Goal: Task Accomplishment & Management: Use online tool/utility

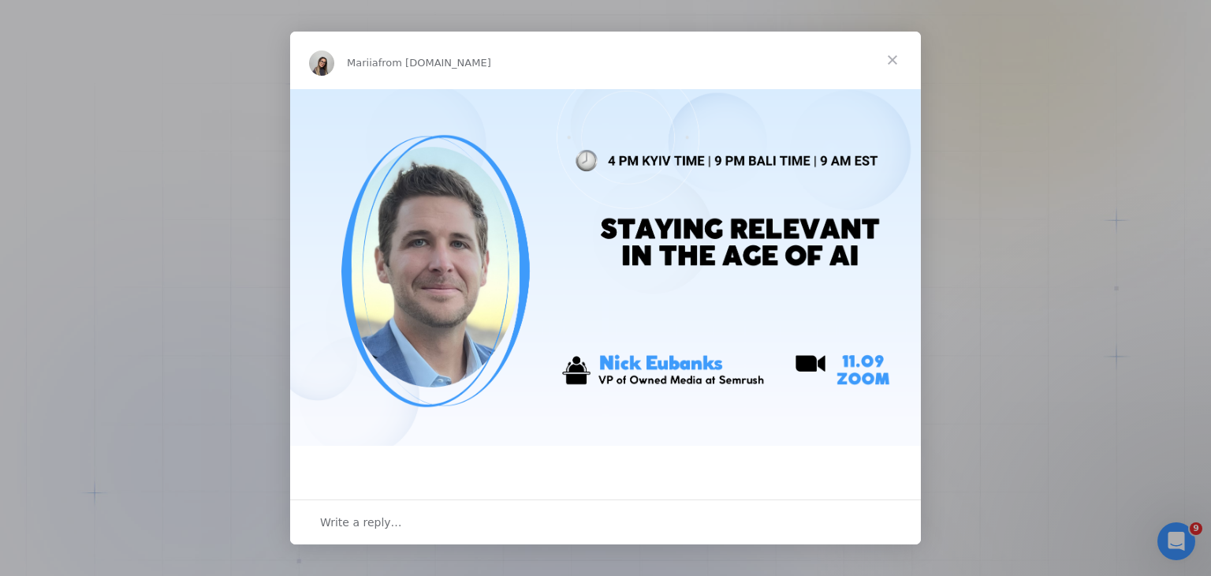
click at [890, 60] on span "Close" at bounding box center [892, 60] width 57 height 57
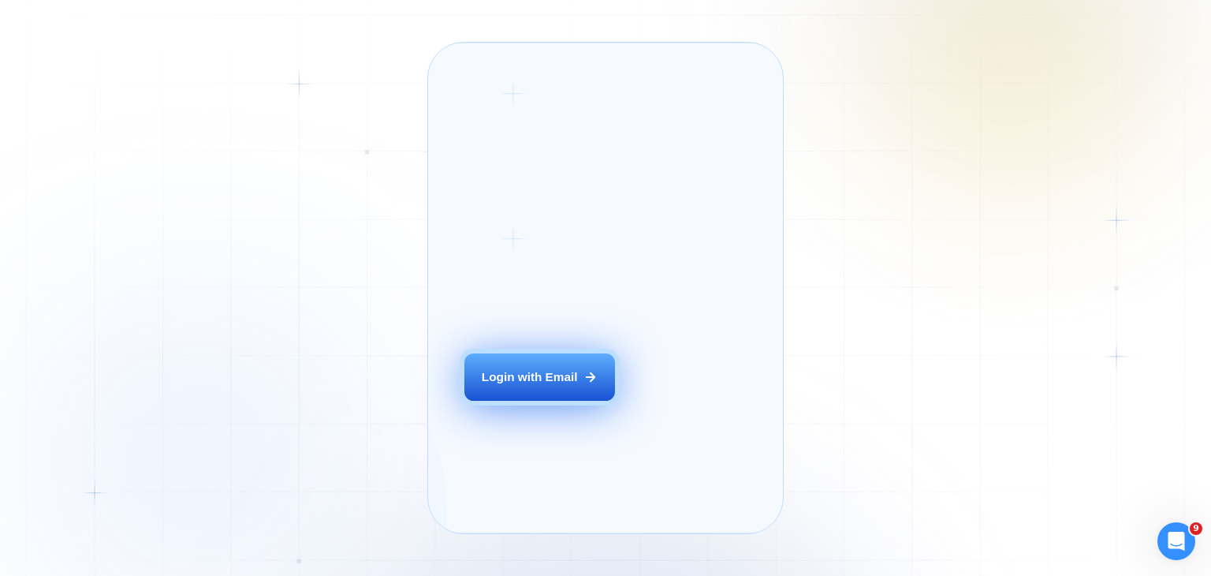
click at [569, 385] on div "Login with Email" at bounding box center [530, 376] width 96 height 17
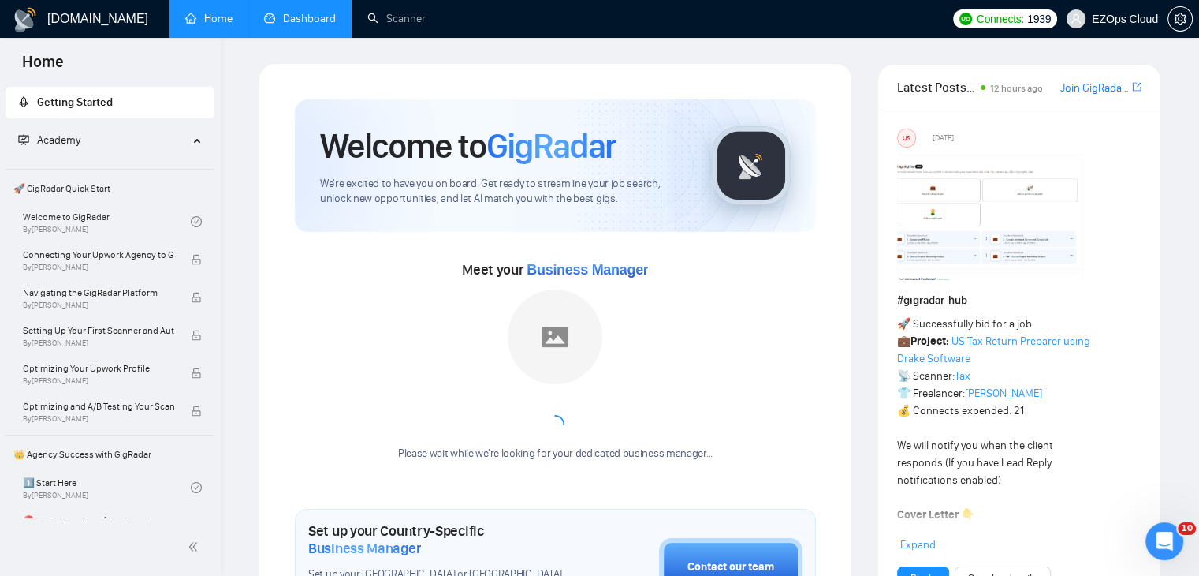
click at [278, 25] on link "Dashboard" at bounding box center [300, 18] width 72 height 13
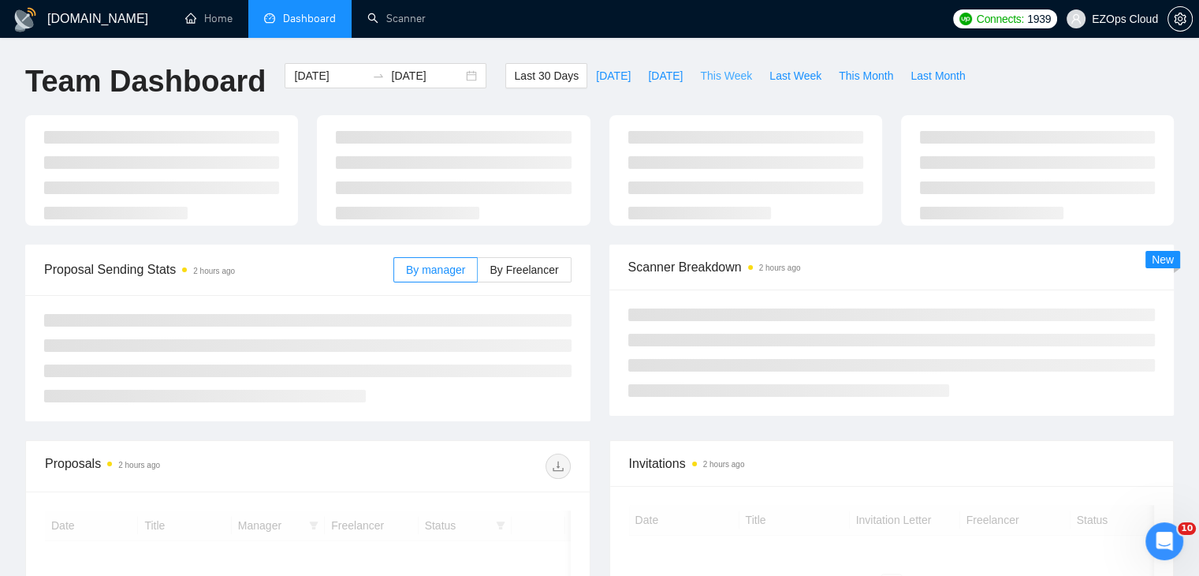
click at [700, 76] on span "This Week" at bounding box center [726, 75] width 52 height 17
type input "2025-09-08"
type input "2025-09-14"
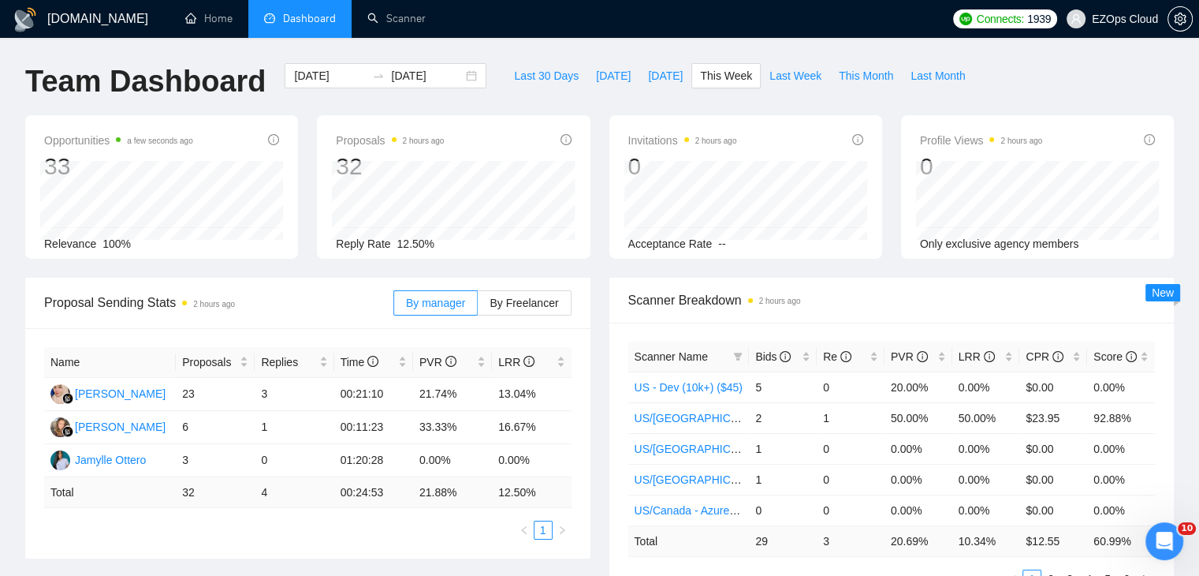
drag, startPoint x: 737, startPoint y: 354, endPoint x: 718, endPoint y: 357, distance: 18.4
click at [736, 353] on icon "filter" at bounding box center [738, 357] width 9 height 8
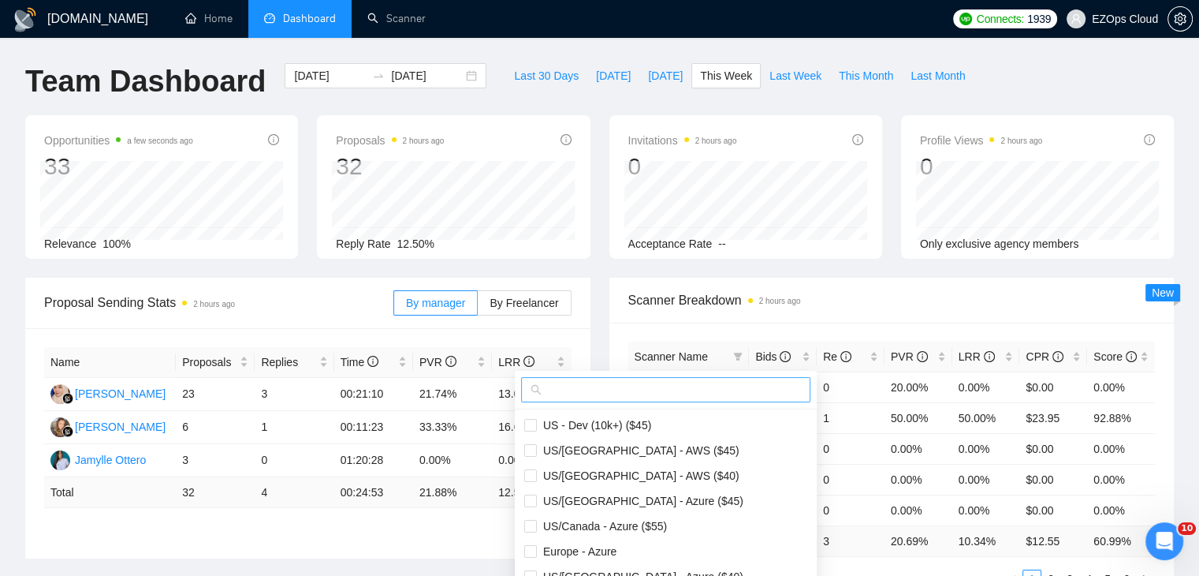
click at [646, 379] on span at bounding box center [665, 389] width 289 height 25
click at [640, 382] on input "text" at bounding box center [673, 389] width 256 height 17
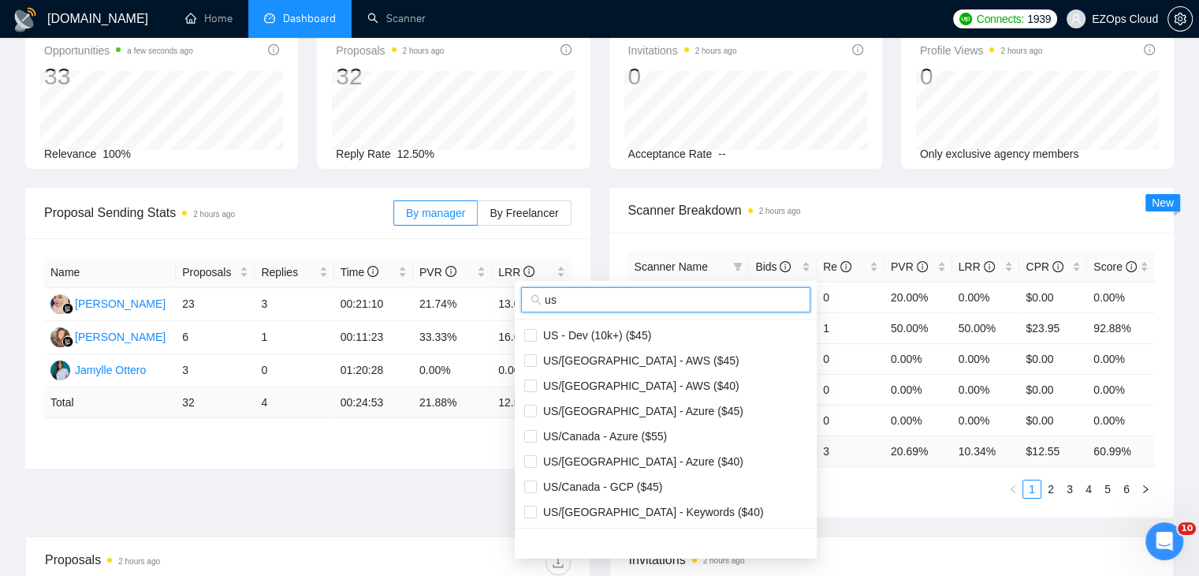
scroll to position [158, 0]
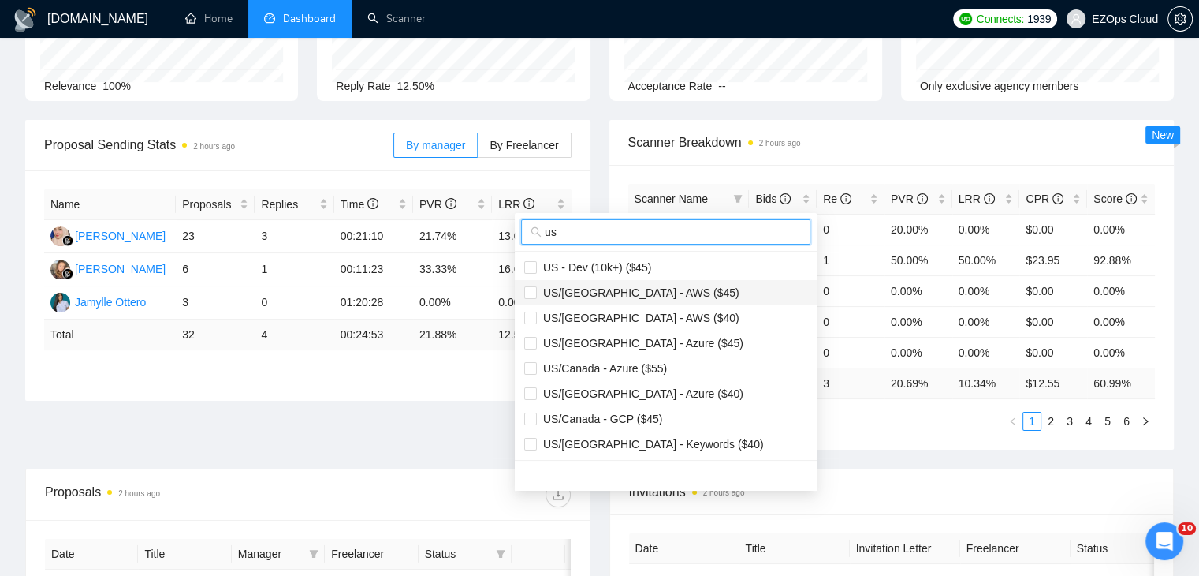
type input "us"
click at [630, 294] on span "US/Canada - AWS ($45)" at bounding box center [638, 292] width 203 height 13
checkbox input "true"
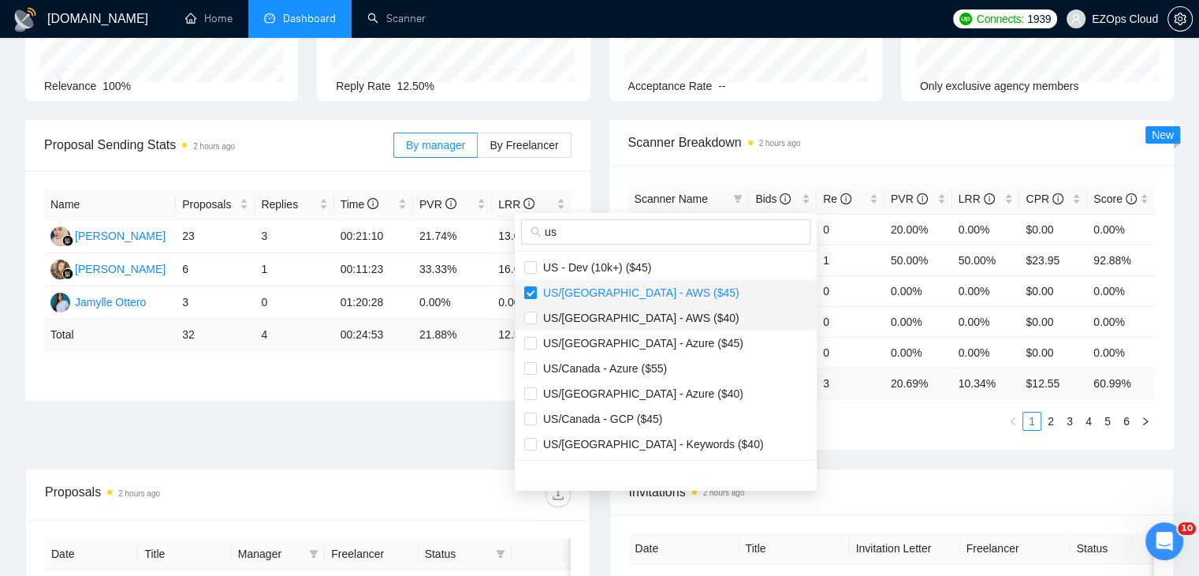
click at [647, 319] on span "US/Canada - AWS ($40)" at bounding box center [638, 317] width 203 height 13
checkbox input "true"
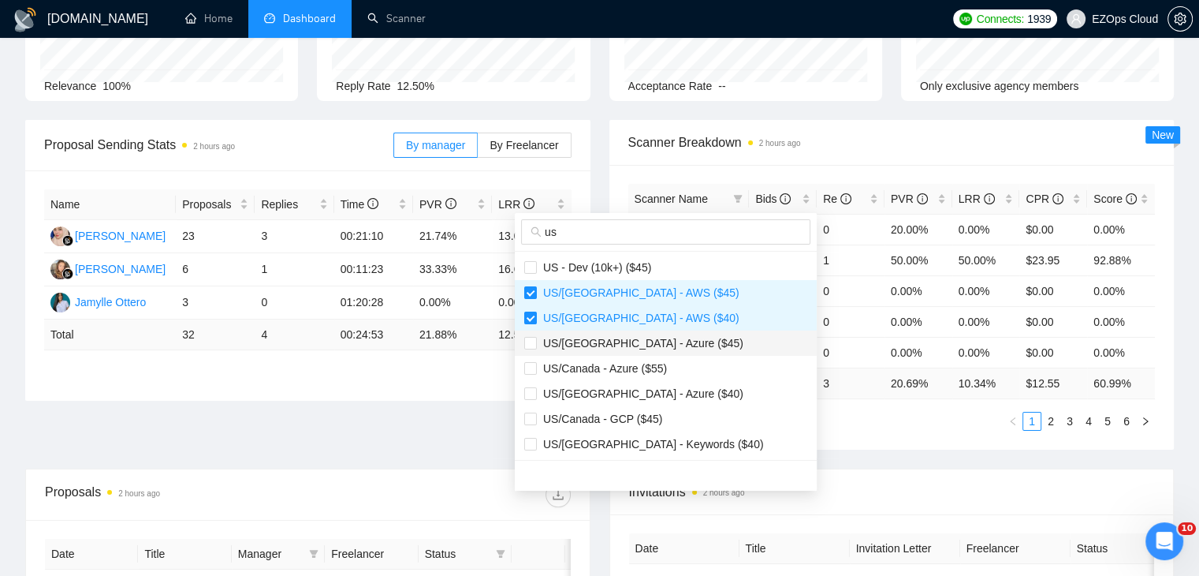
click at [653, 341] on span "US/Canada - Azure ($45)" at bounding box center [640, 343] width 207 height 13
checkbox input "true"
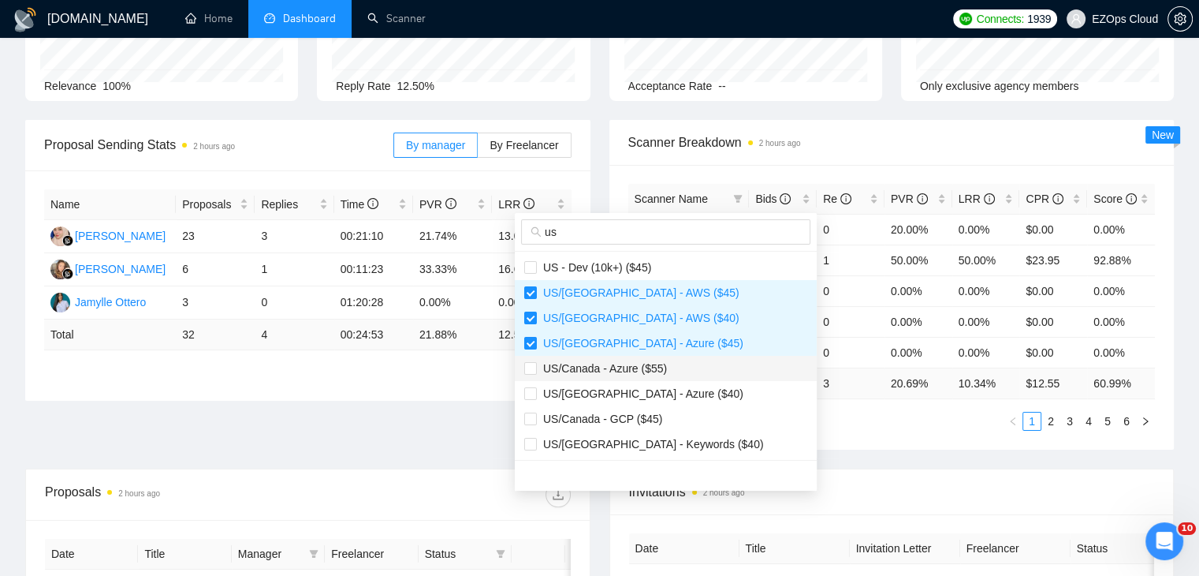
click at [661, 367] on span "US/Canada - Azure ($55)" at bounding box center [602, 368] width 130 height 13
checkbox input "true"
click at [661, 387] on span "US/Canada - Azure ($40)" at bounding box center [640, 393] width 207 height 13
checkbox input "true"
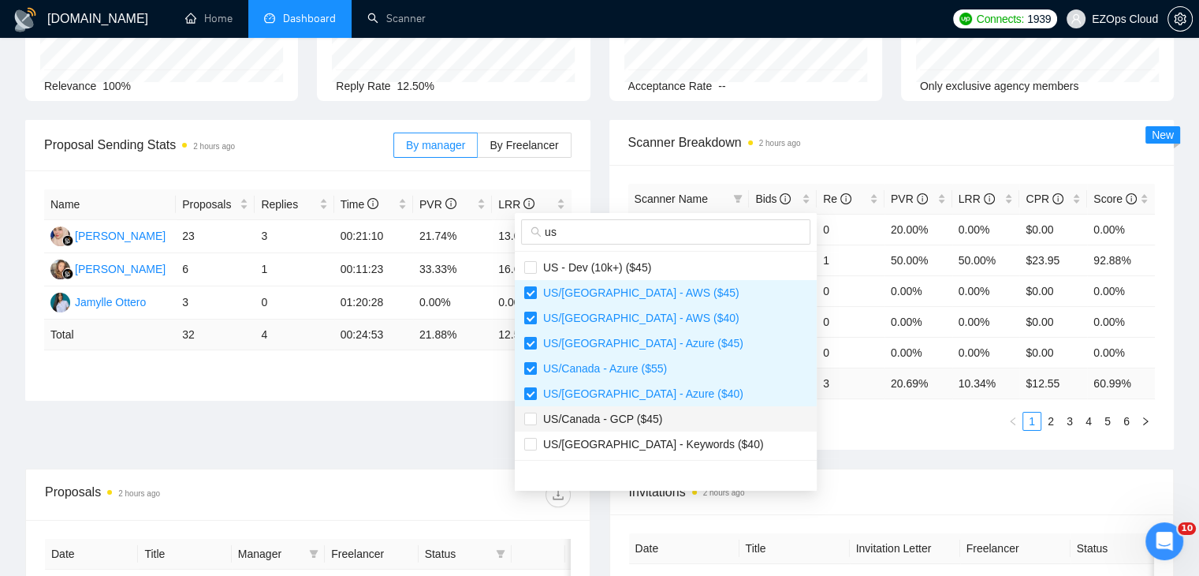
click at [659, 421] on span "US/Canada - GCP ($45)" at bounding box center [665, 418] width 283 height 17
checkbox input "true"
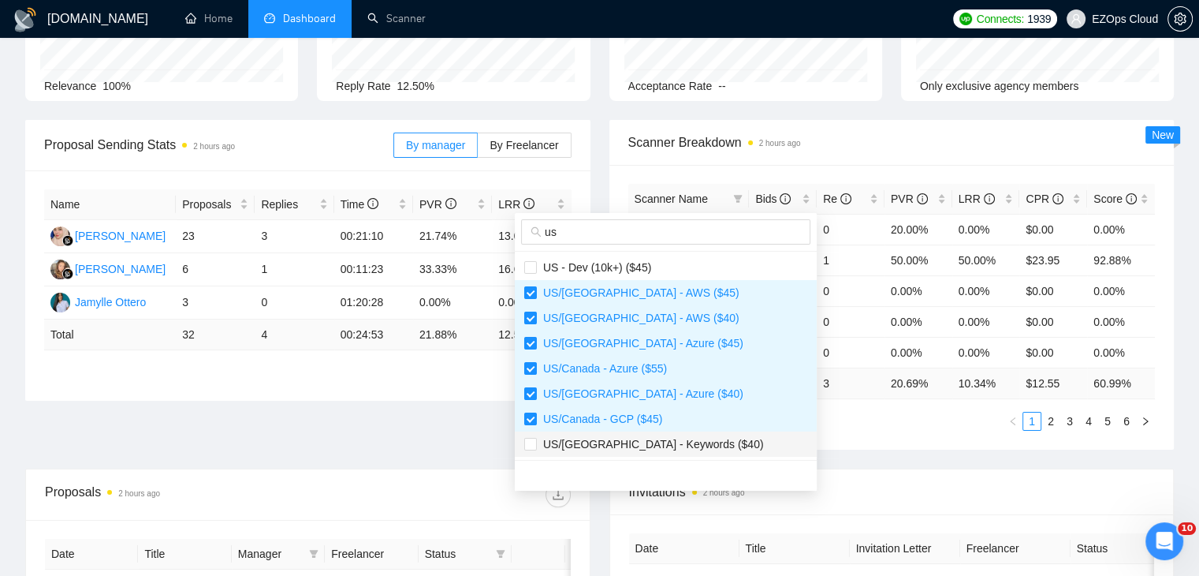
click at [669, 442] on span "US/Canada - Keywords ($40)" at bounding box center [650, 444] width 227 height 13
checkbox input "true"
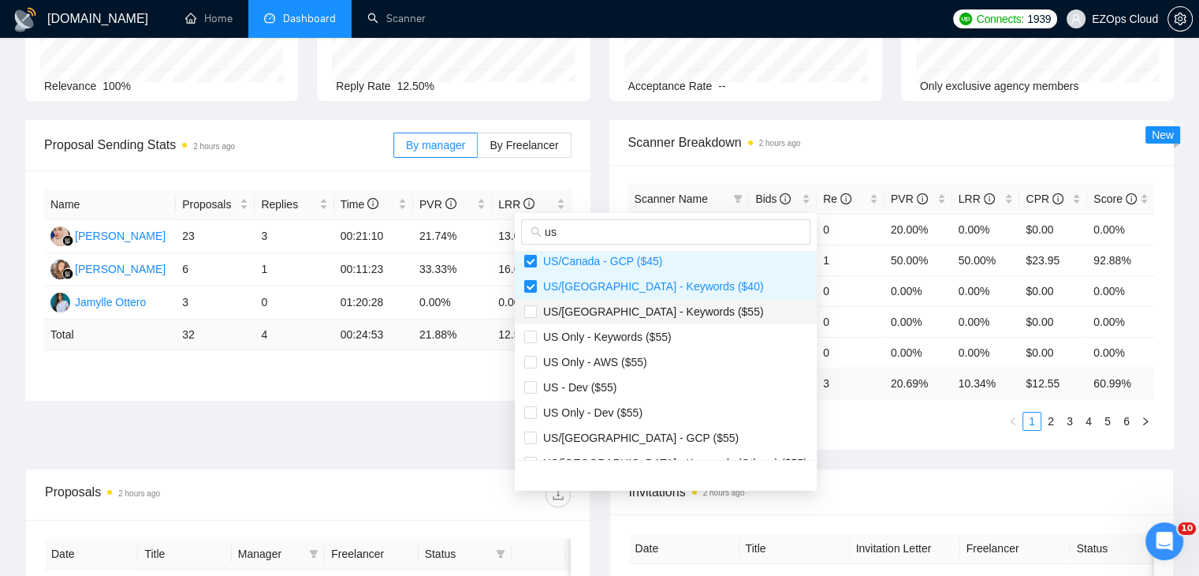
click at [640, 310] on span "US/Canada - Keywords ($55)" at bounding box center [650, 311] width 227 height 13
checkbox input "true"
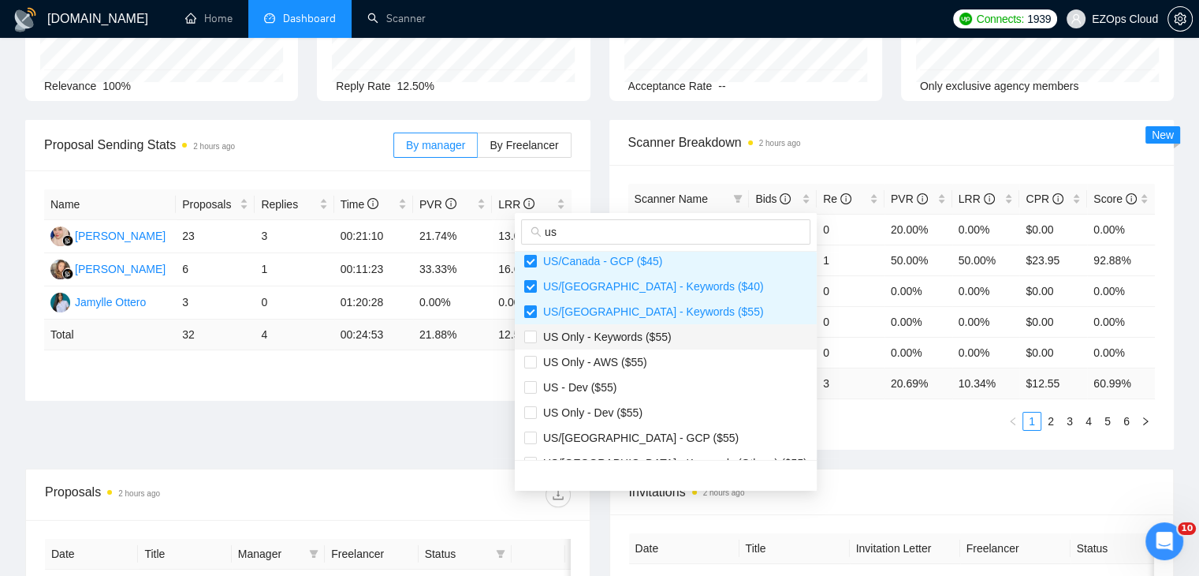
click at [655, 335] on span "US Only - Keywords ($55)" at bounding box center [604, 336] width 135 height 13
checkbox input "true"
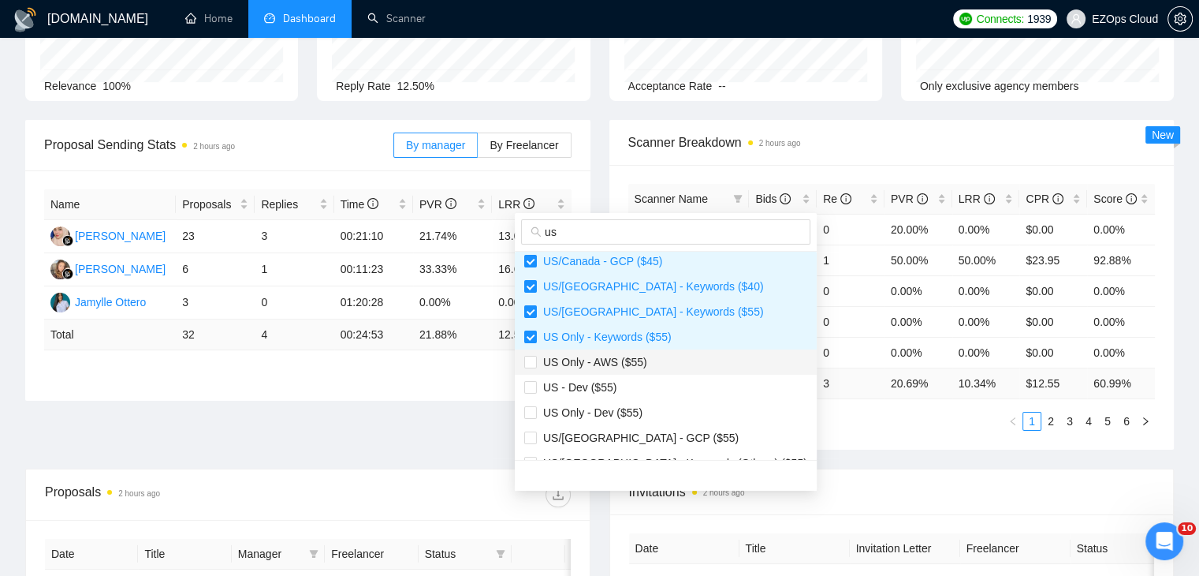
click at [636, 364] on span "US Only - AWS ($55)" at bounding box center [592, 362] width 110 height 13
checkbox input "true"
click at [666, 439] on span "US/Canada - GCP ($55)" at bounding box center [665, 437] width 283 height 17
checkbox input "true"
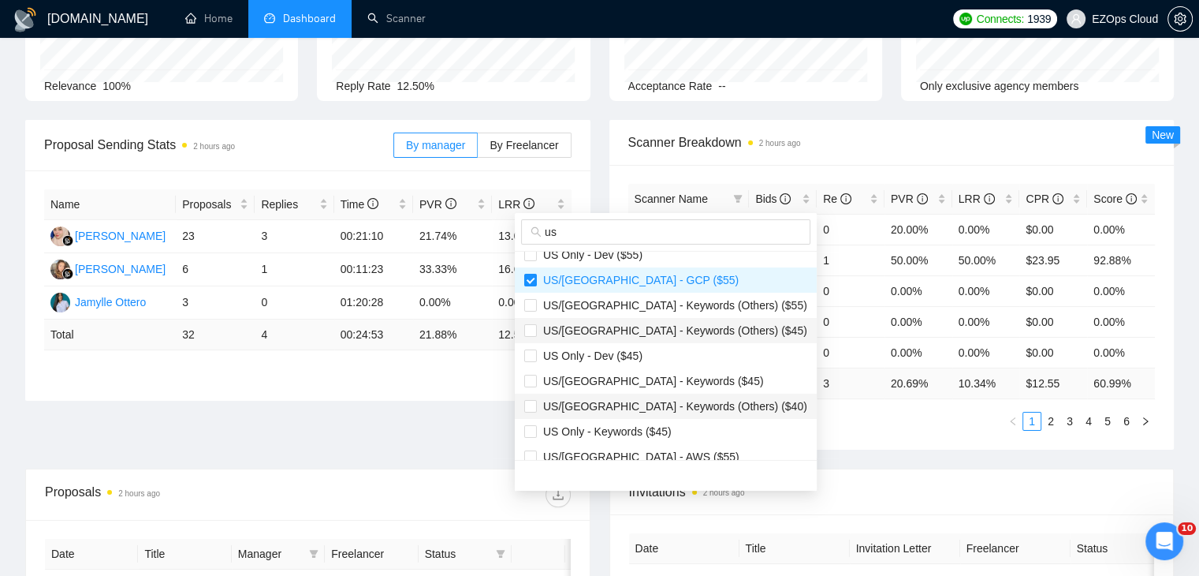
scroll to position [353, 0]
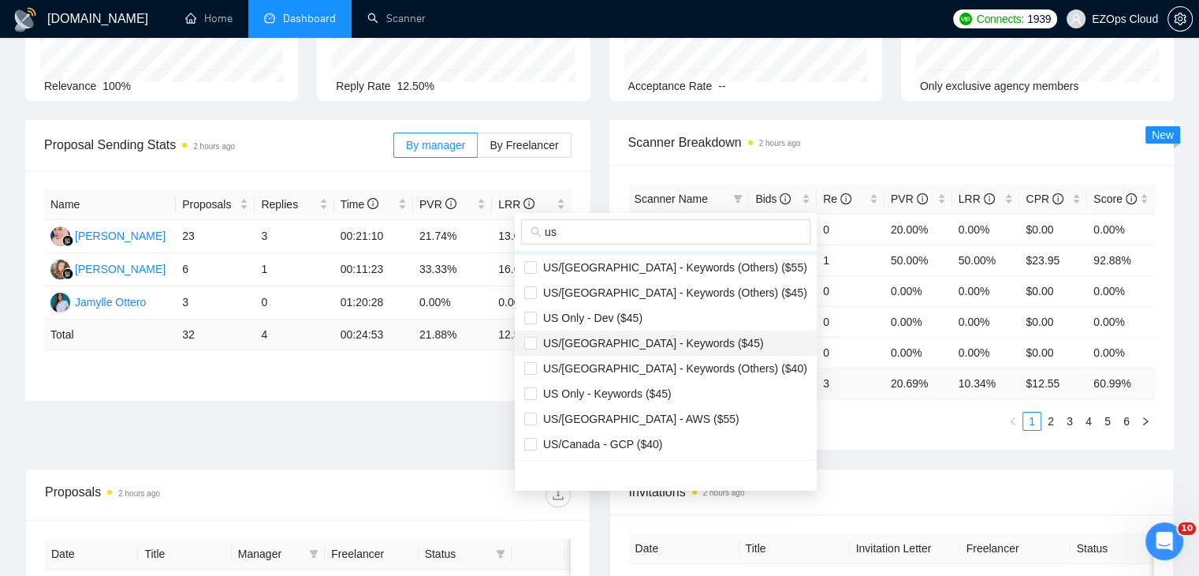
click at [654, 345] on span "US/Canada - Keywords ($45)" at bounding box center [650, 343] width 227 height 13
checkbox input "true"
click at [653, 387] on span "US Only - Keywords ($45)" at bounding box center [604, 393] width 135 height 13
checkbox input "true"
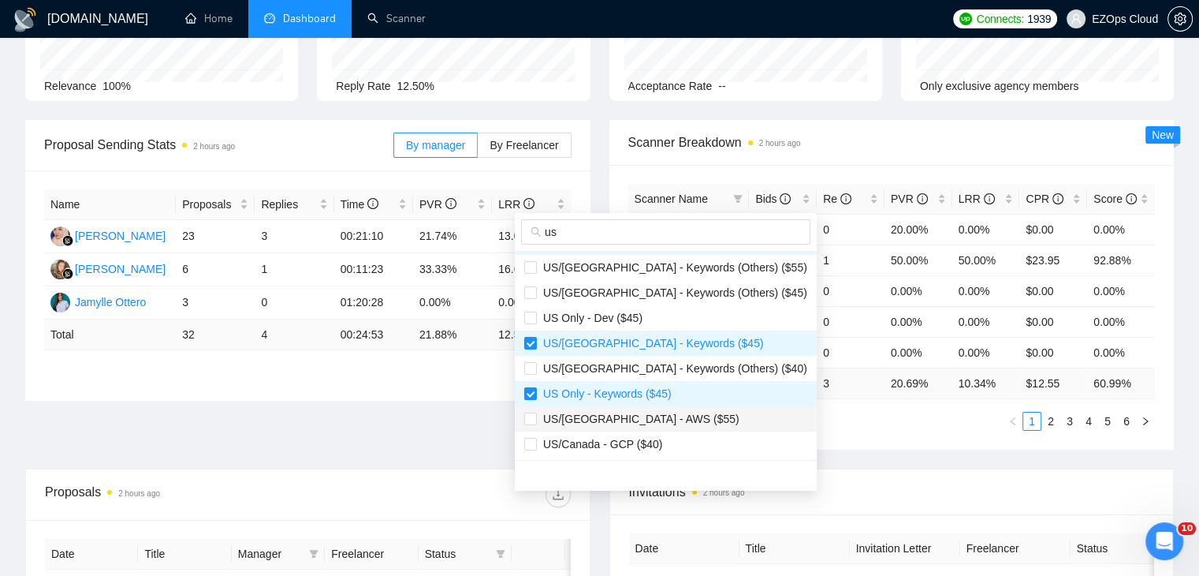
click at [669, 420] on span "US/Canada - AWS ($55)" at bounding box center [665, 418] width 283 height 17
checkbox input "true"
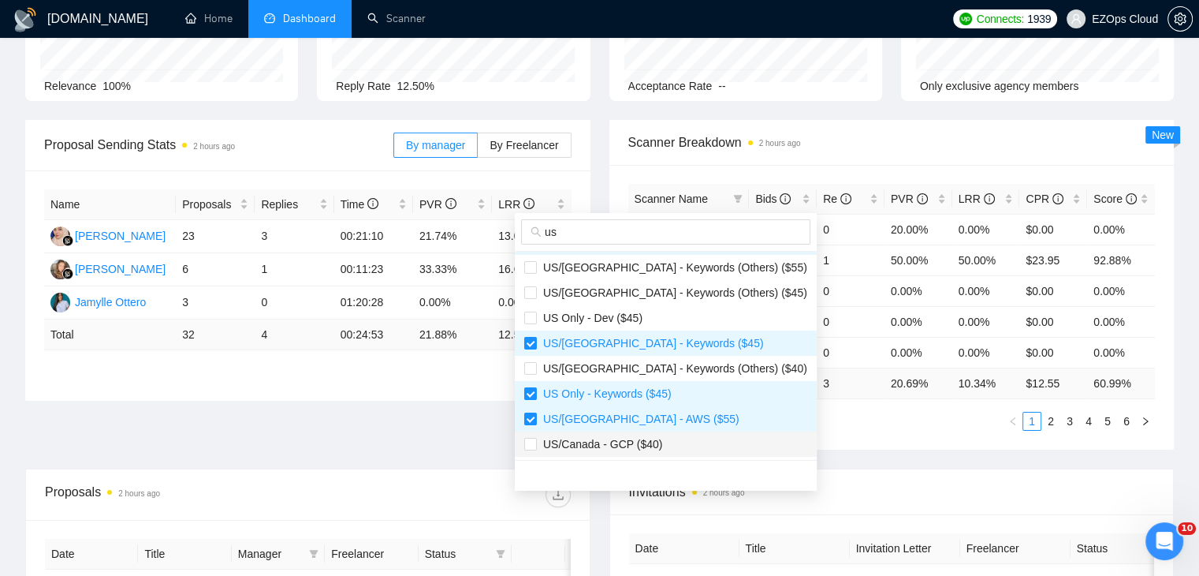
click at [686, 447] on span "US/Canada - GCP ($40)" at bounding box center [665, 443] width 283 height 17
checkbox input "true"
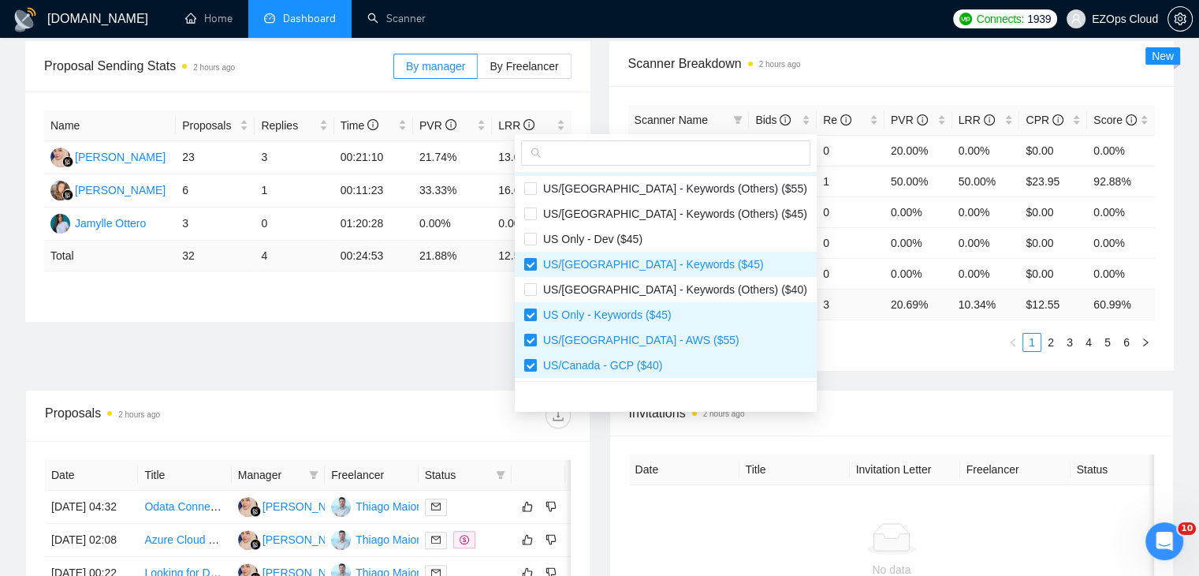
click at [827, 415] on span "Invitations 2 hours ago" at bounding box center [892, 413] width 526 height 20
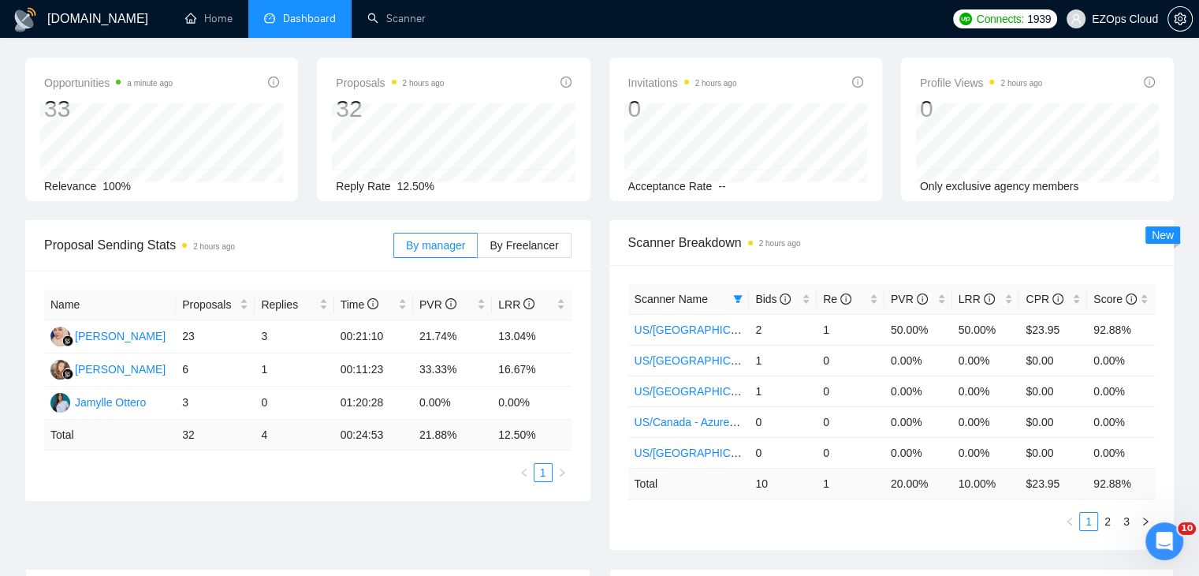
scroll to position [0, 0]
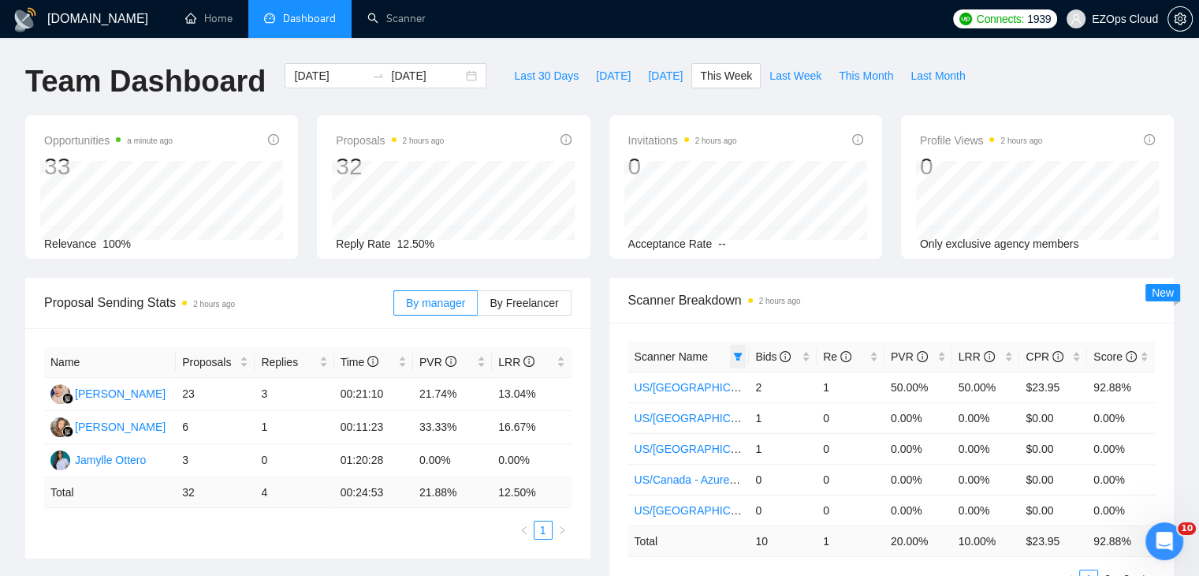
click at [735, 349] on span at bounding box center [738, 357] width 16 height 24
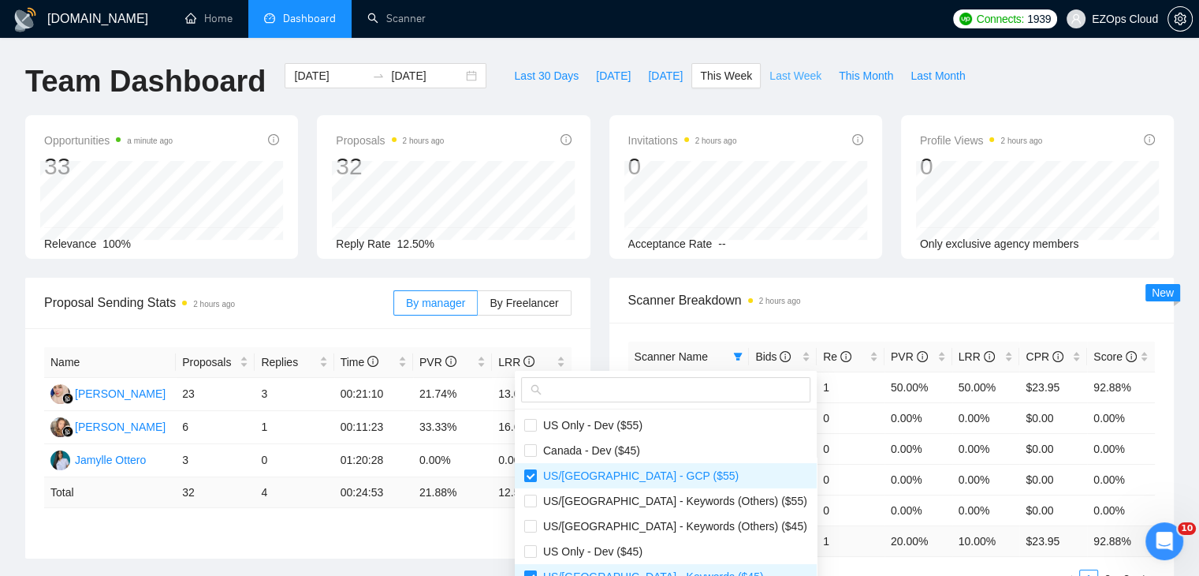
click at [773, 68] on span "Last Week" at bounding box center [796, 75] width 52 height 17
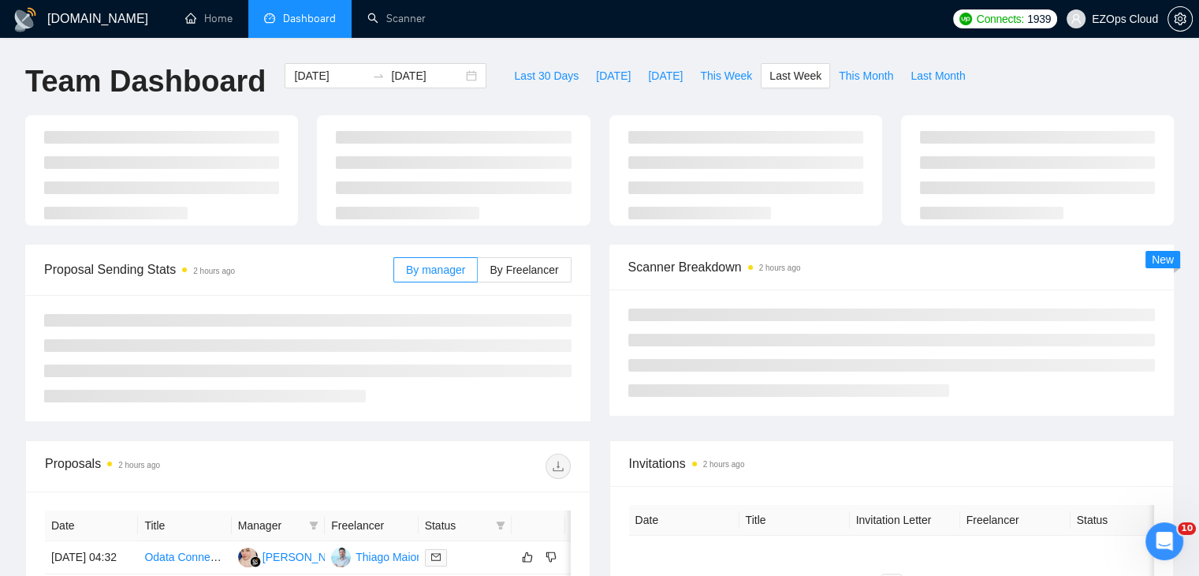
type input "2025-09-01"
type input "2025-09-07"
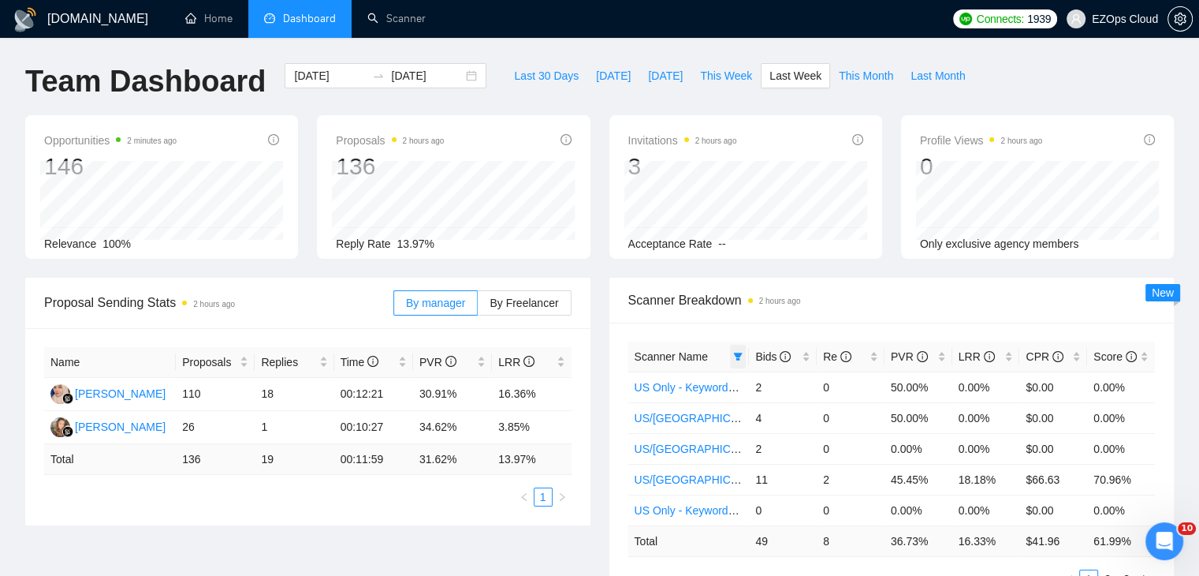
click at [737, 352] on icon "filter" at bounding box center [737, 356] width 9 height 9
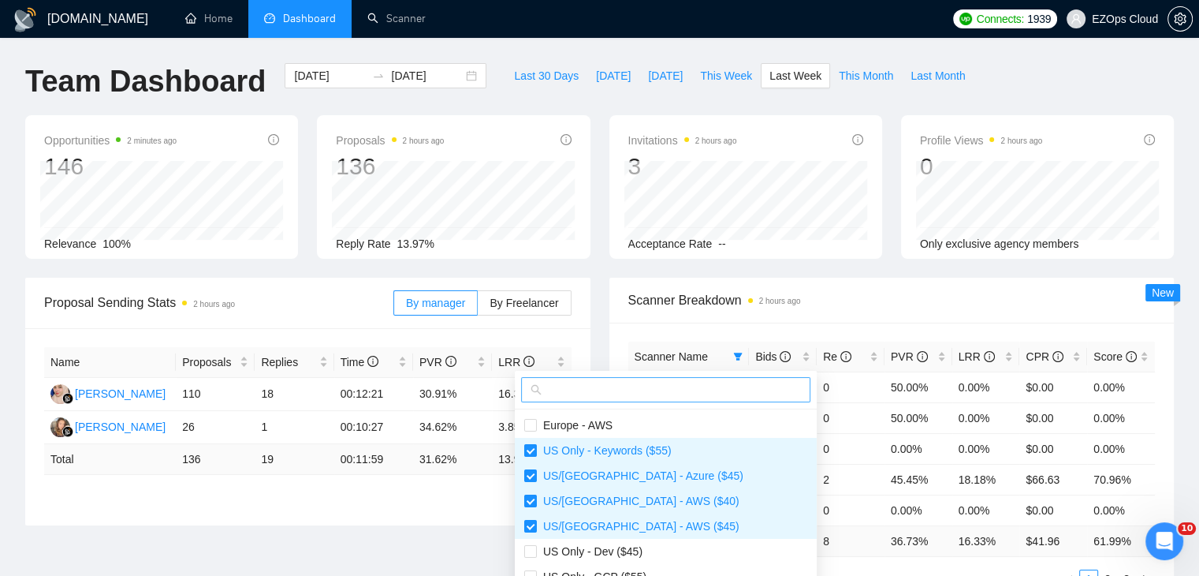
click at [653, 389] on input "text" at bounding box center [673, 389] width 256 height 17
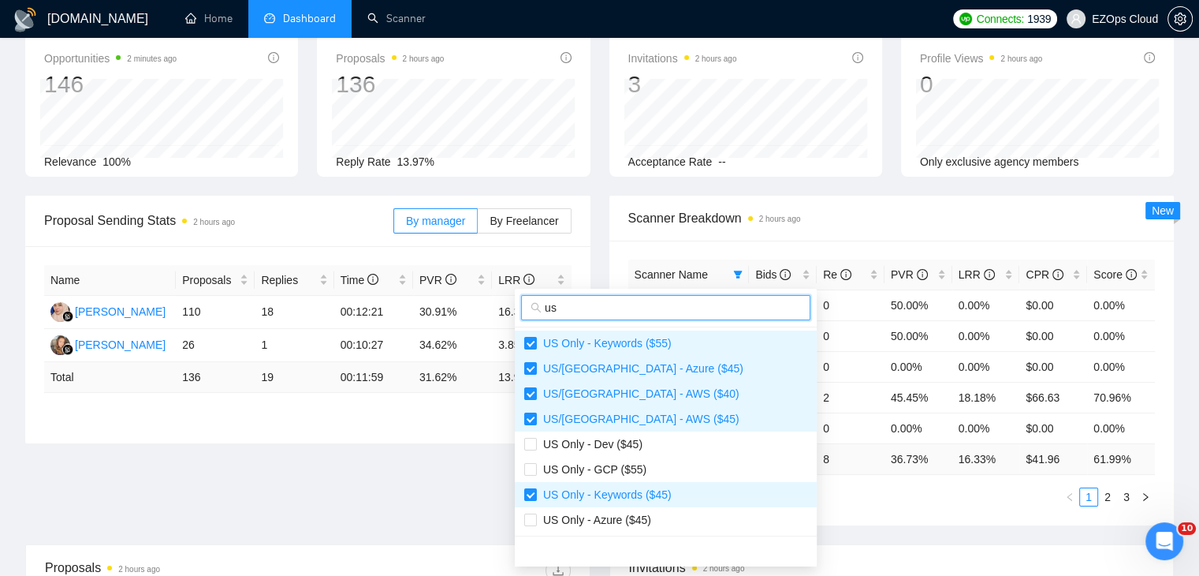
scroll to position [158, 0]
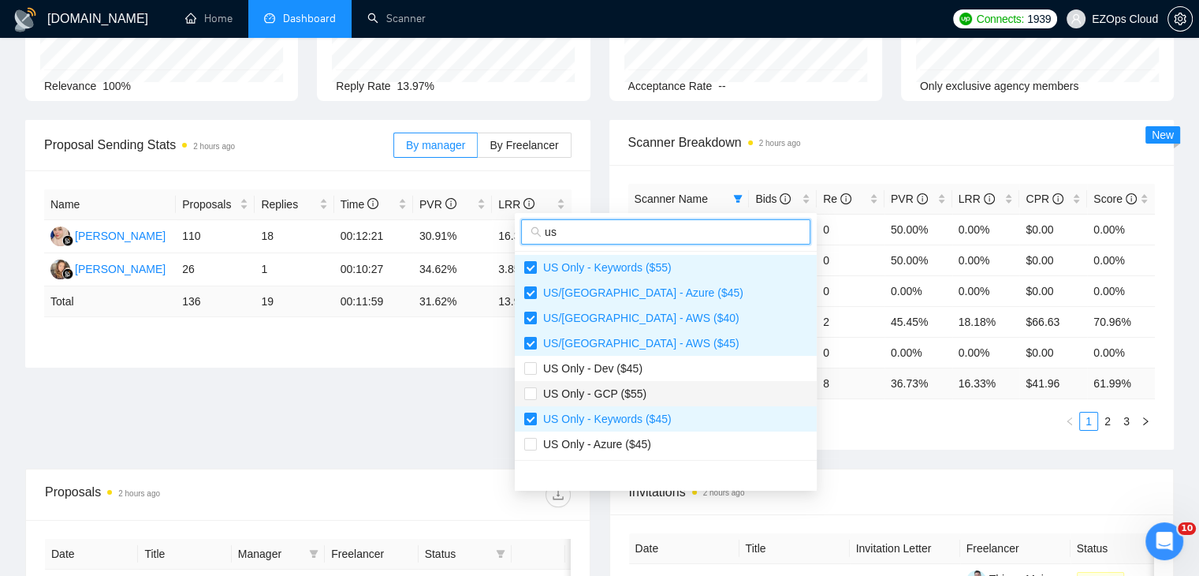
type input "us"
click at [621, 394] on span "US Only - GCP ($55)" at bounding box center [592, 393] width 110 height 13
checkbox input "true"
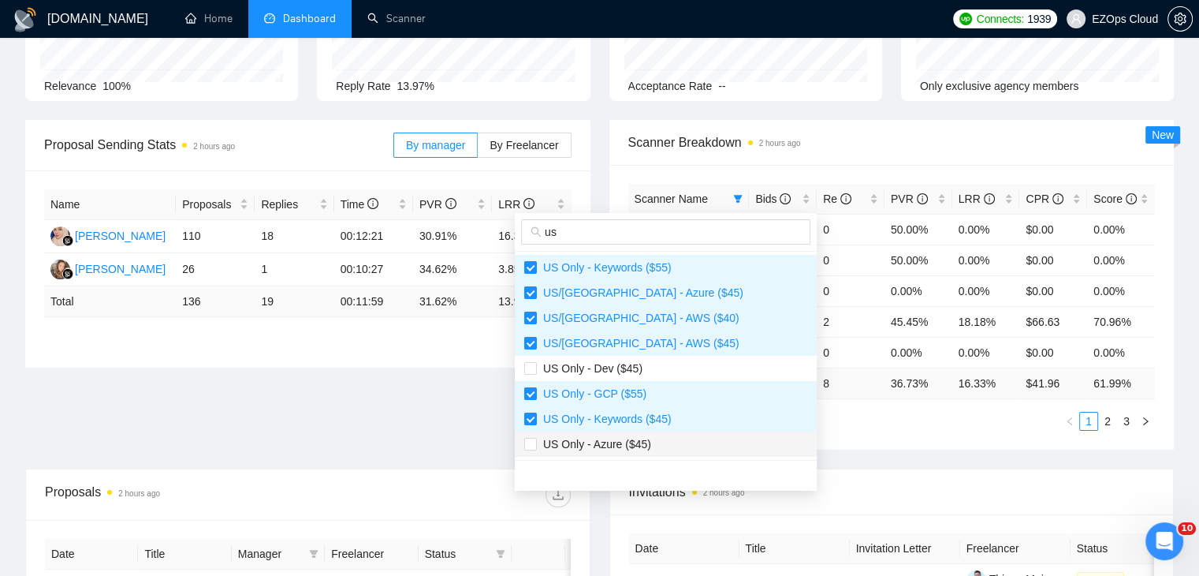
click at [649, 439] on span "US Only - Azure ($45)" at bounding box center [665, 443] width 283 height 17
checkbox input "true"
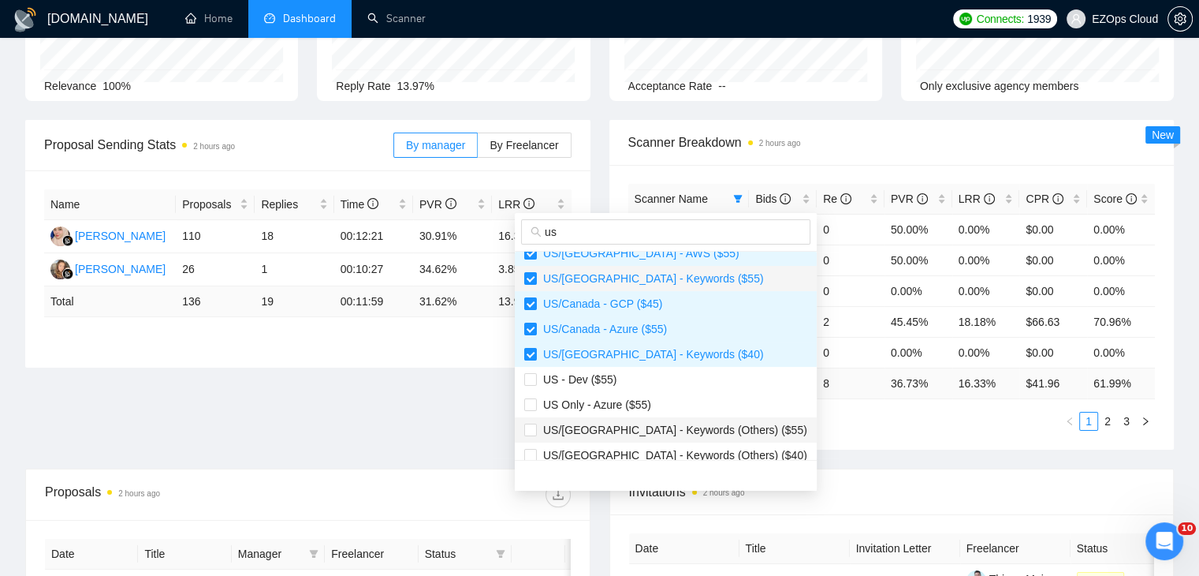
scroll to position [394, 0]
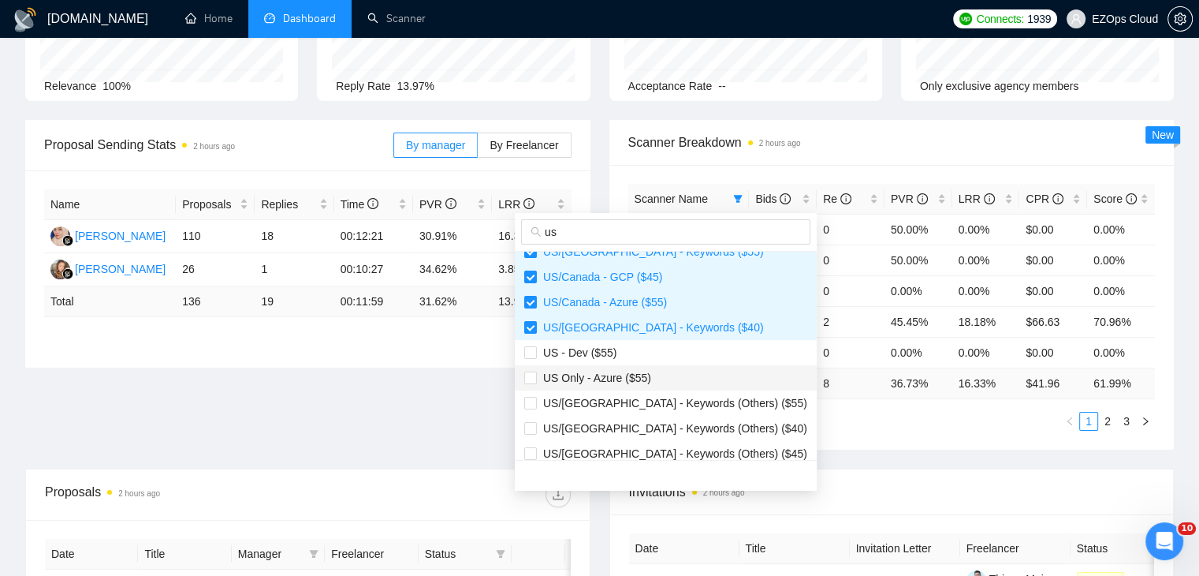
click at [643, 383] on span "US Only - Azure ($55)" at bounding box center [594, 377] width 114 height 13
checkbox input "true"
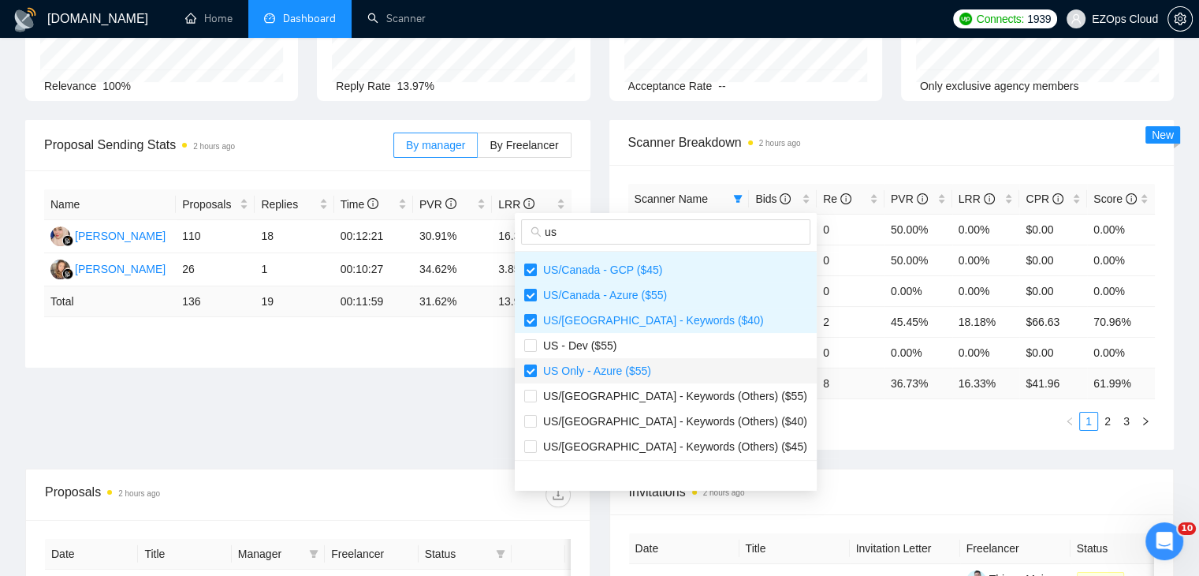
scroll to position [404, 0]
click at [856, 412] on ul "1 2 3" at bounding box center [893, 421] width 528 height 19
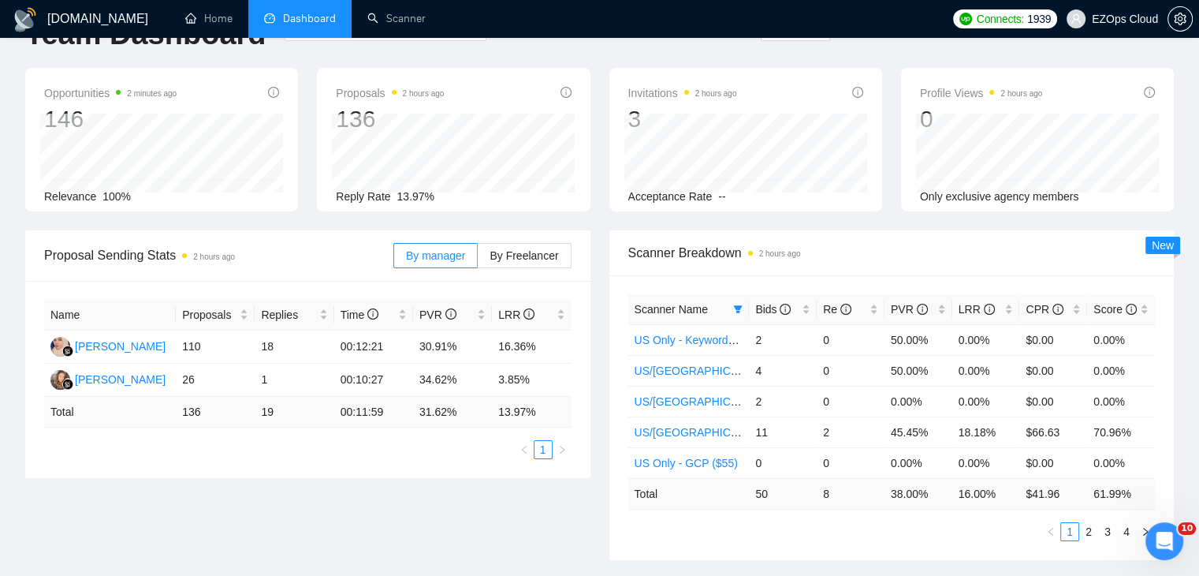
scroll to position [0, 0]
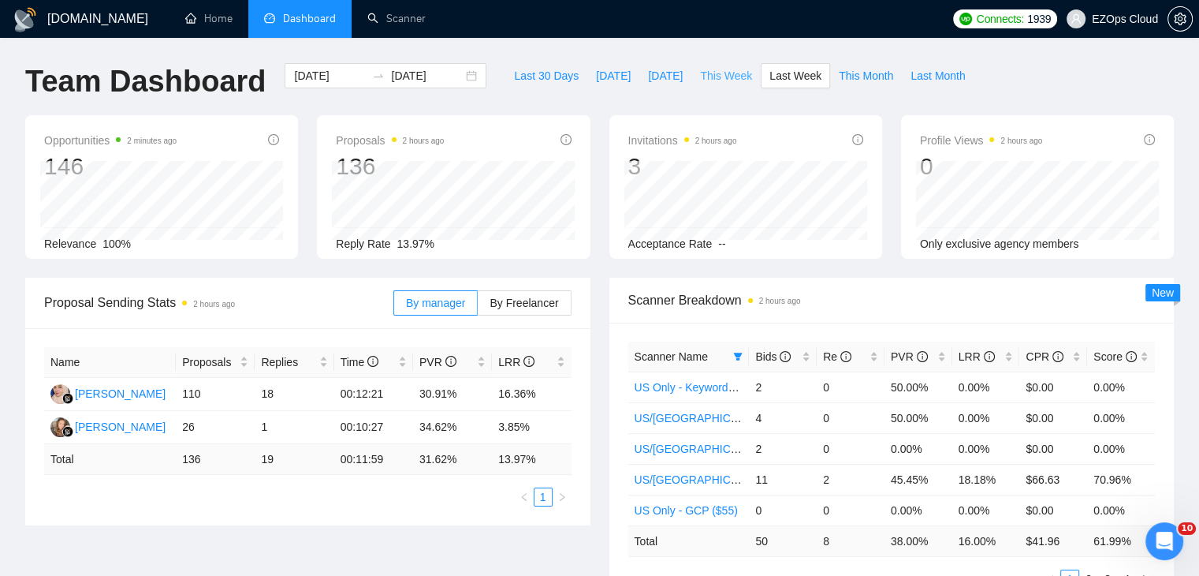
click at [722, 80] on span "This Week" at bounding box center [726, 75] width 52 height 17
type input "2025-09-08"
type input "2025-09-14"
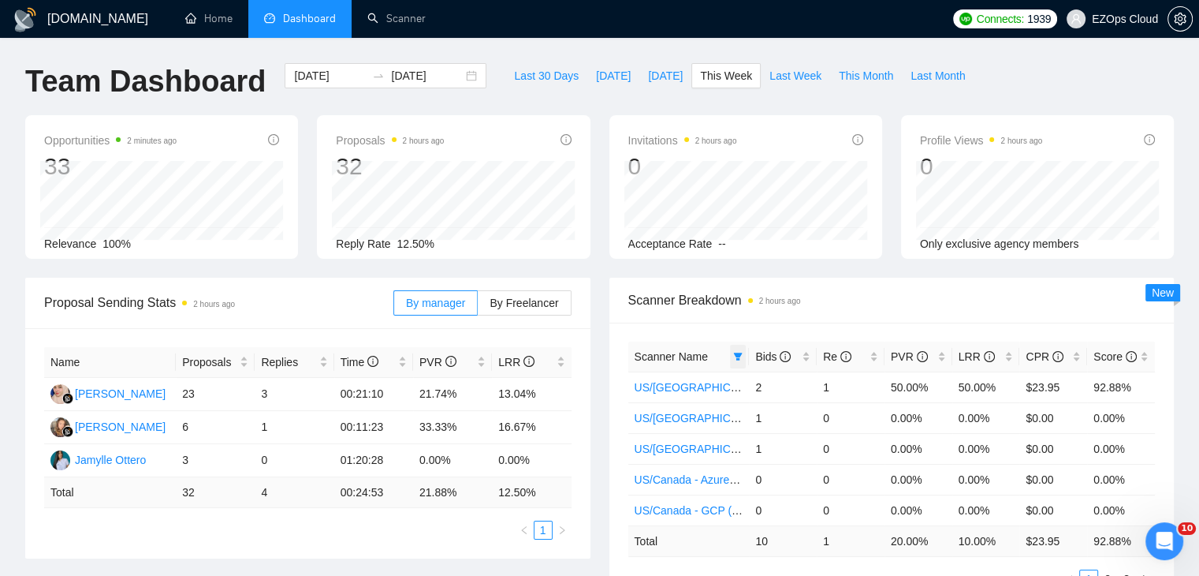
click at [738, 355] on icon "filter" at bounding box center [738, 357] width 9 height 8
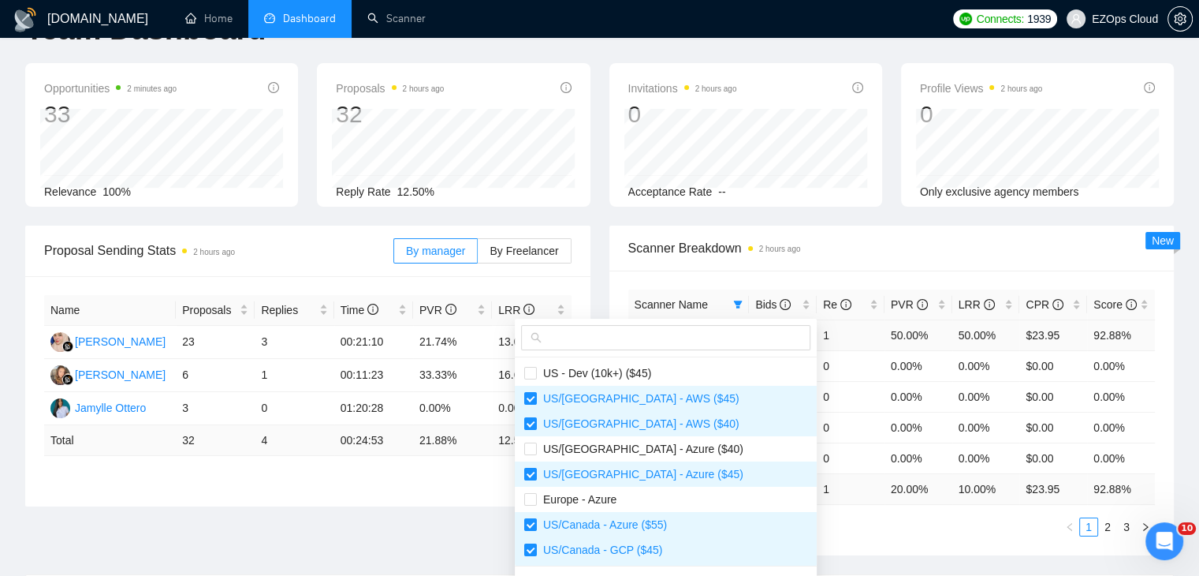
scroll to position [79, 0]
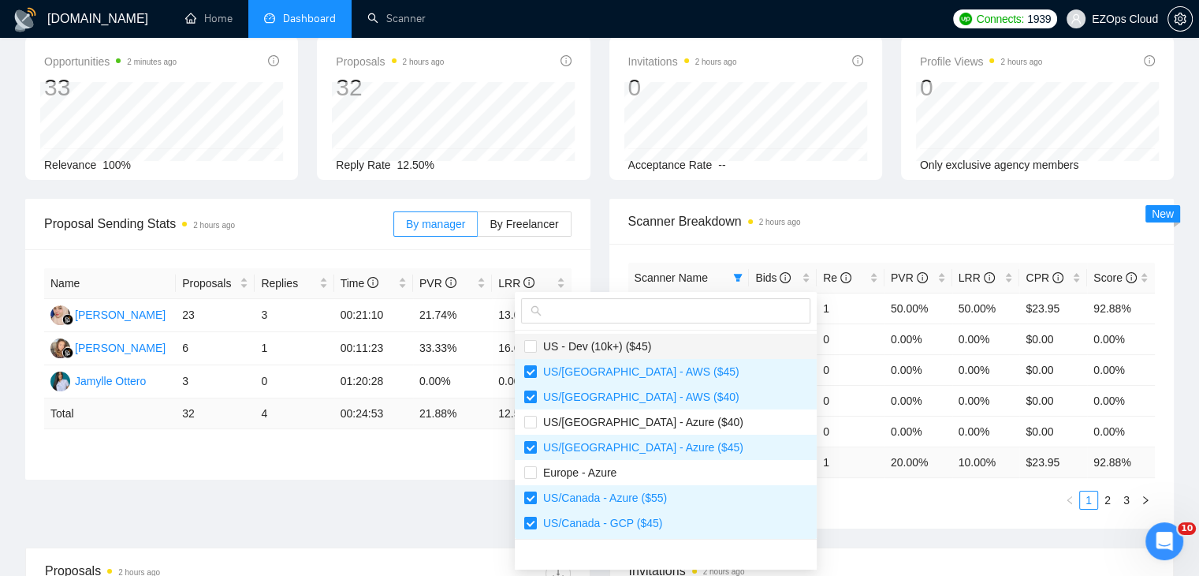
click at [666, 338] on span "US - Dev (10k+) ($45)" at bounding box center [665, 346] width 283 height 17
checkbox input "true"
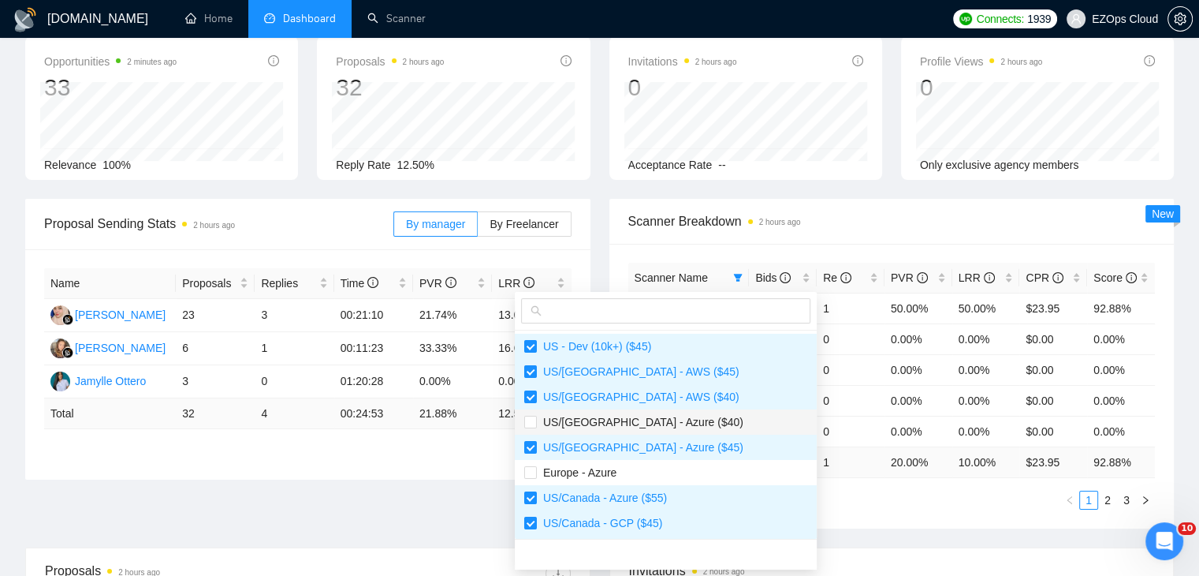
click at [666, 414] on span "US/Canada - Azure ($40)" at bounding box center [665, 421] width 283 height 17
checkbox input "true"
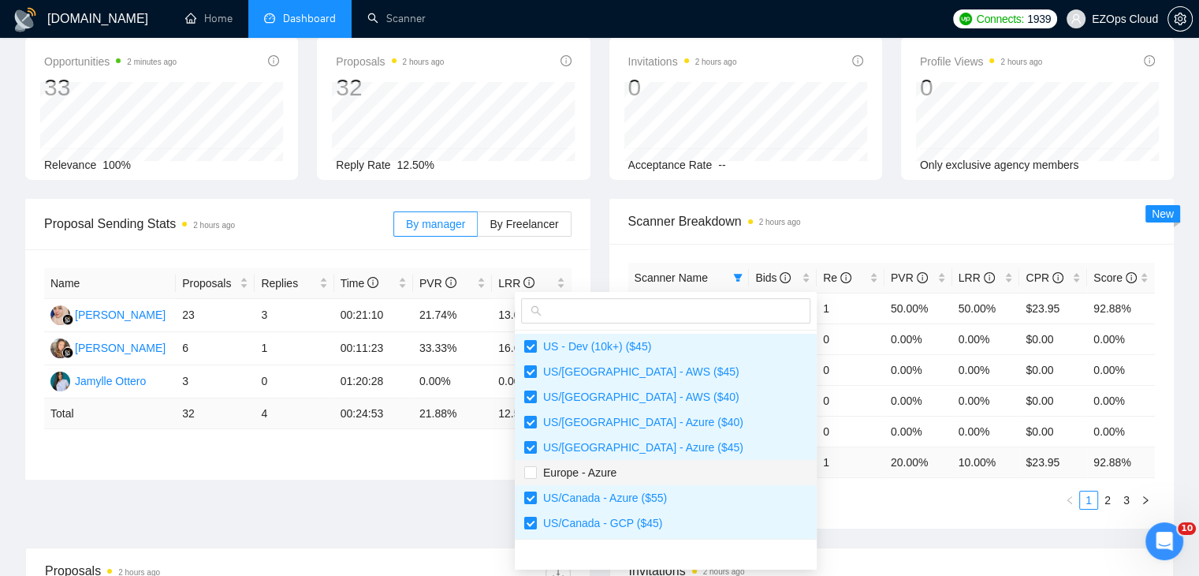
click at [667, 468] on span "Europe - Azure" at bounding box center [665, 472] width 283 height 17
checkbox input "true"
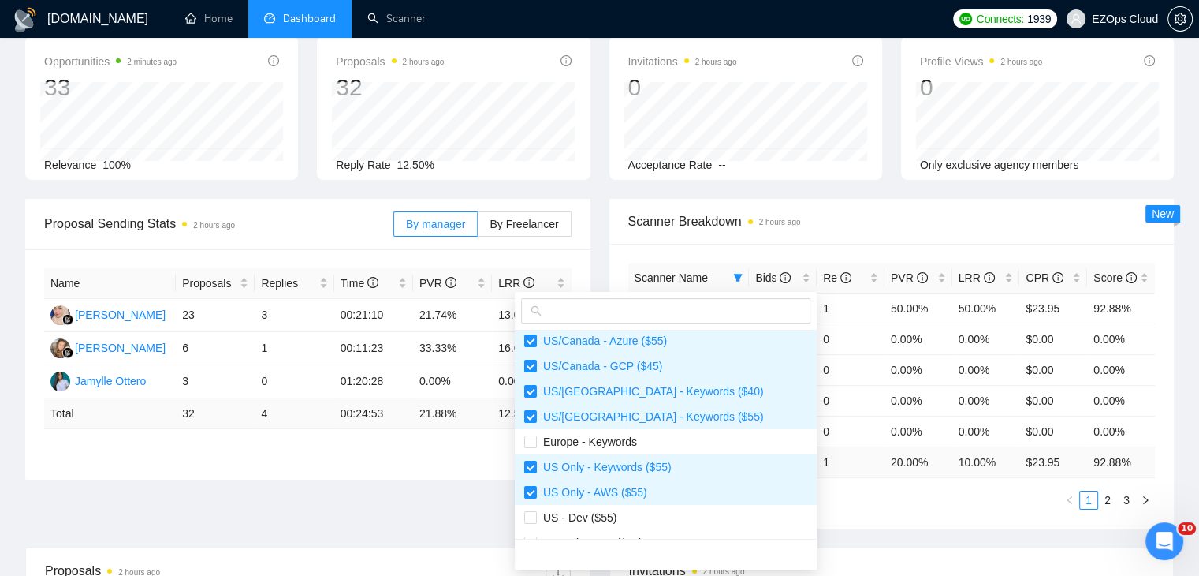
scroll to position [158, 0]
click at [660, 443] on span "Europe - Keywords" at bounding box center [665, 440] width 283 height 17
checkbox input "true"
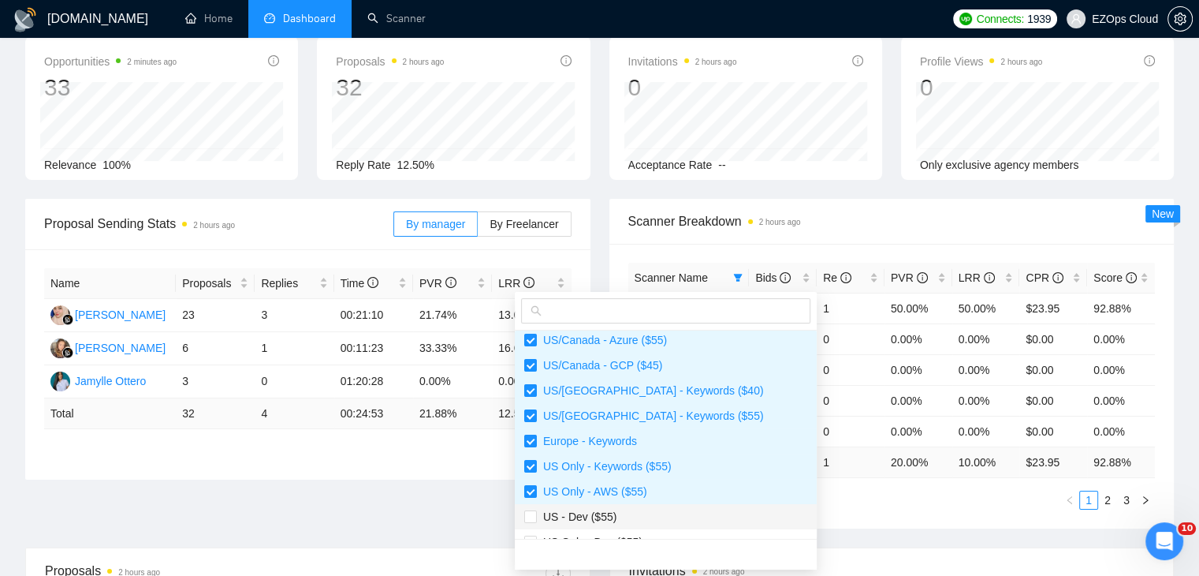
click at [670, 509] on span "US - Dev ($55)" at bounding box center [665, 516] width 283 height 17
checkbox input "true"
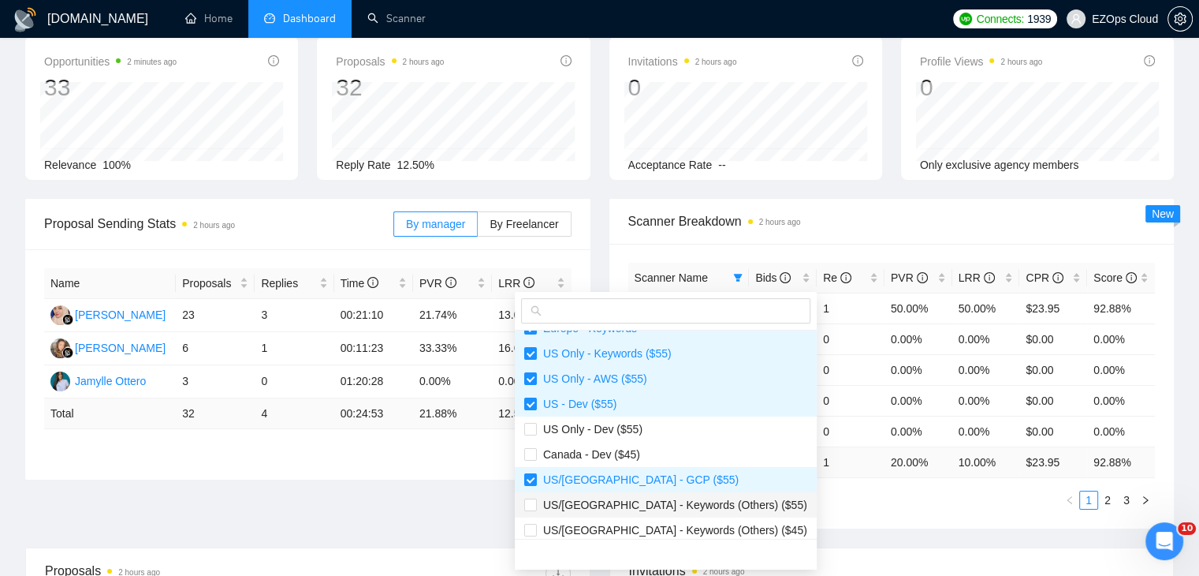
scroll to position [315, 0]
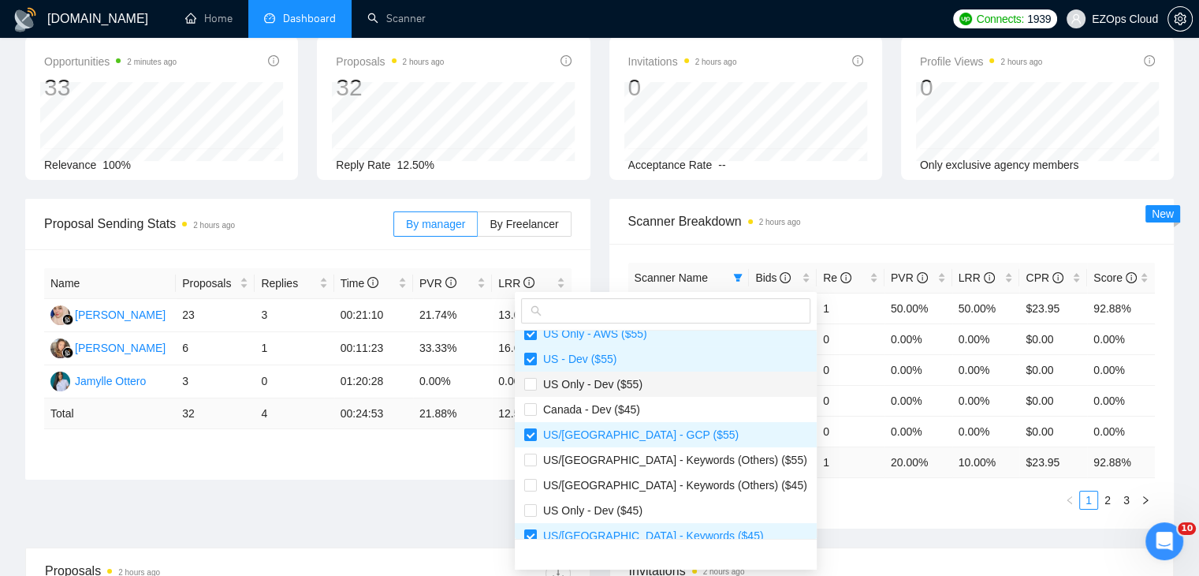
drag, startPoint x: 623, startPoint y: 382, endPoint x: 631, endPoint y: 393, distance: 12.9
click at [625, 386] on span "US Only - Dev ($55)" at bounding box center [590, 384] width 106 height 13
checkbox input "true"
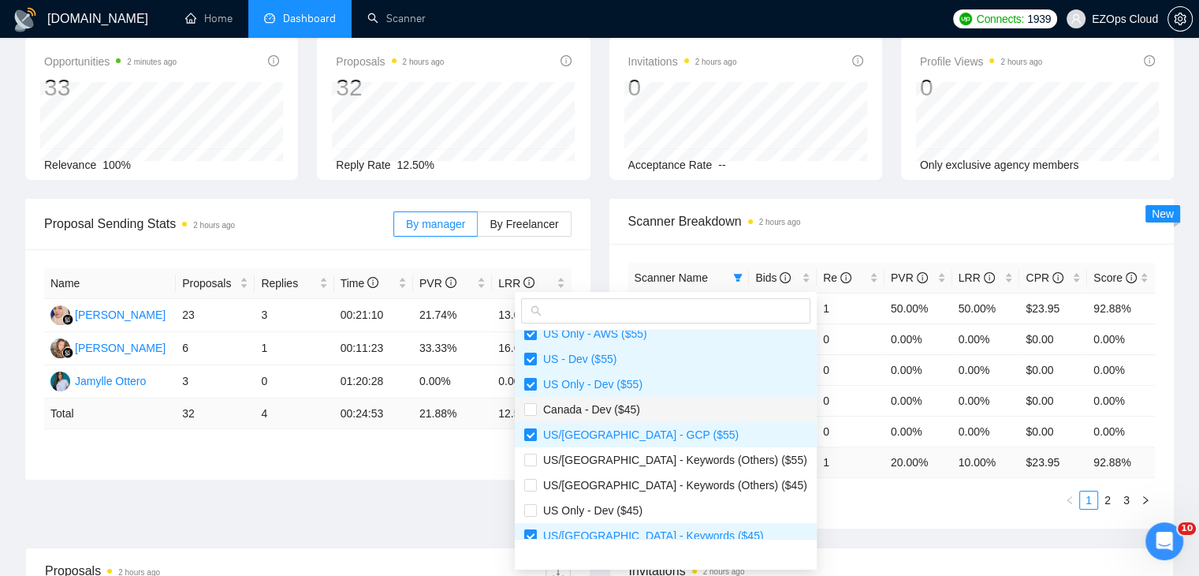
click at [636, 401] on span "Canada - Dev ($45)" at bounding box center [665, 409] width 283 height 17
checkbox input "true"
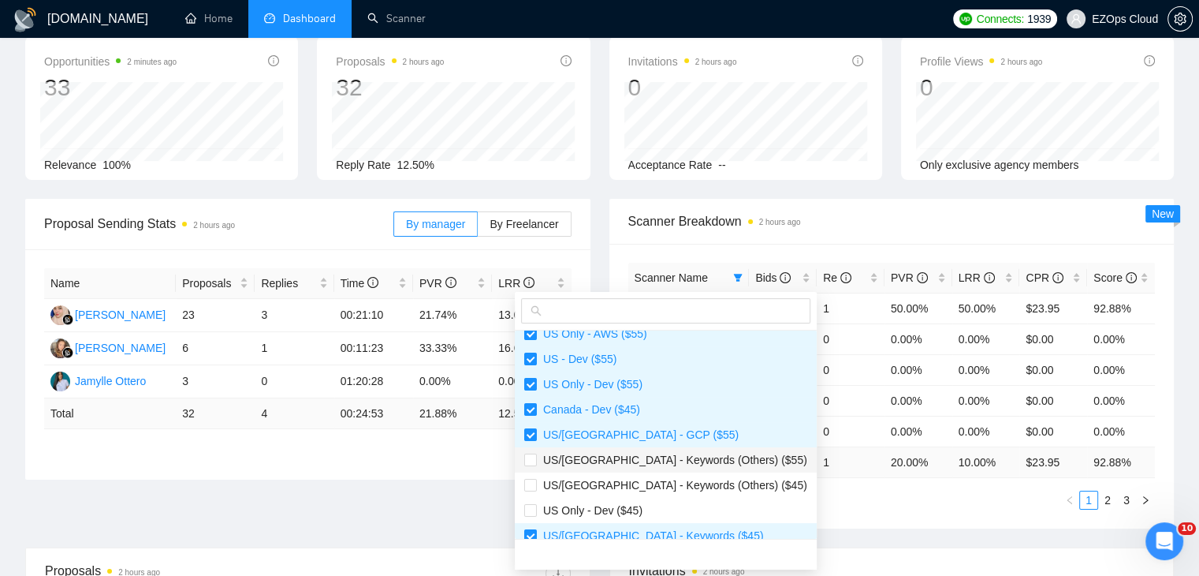
click at [651, 453] on span "US/Canada - Keywords (Others) ($55)" at bounding box center [672, 459] width 270 height 13
checkbox input "true"
click at [665, 479] on span "US/Canada - Keywords (Others) ($45)" at bounding box center [672, 485] width 270 height 13
checkbox input "true"
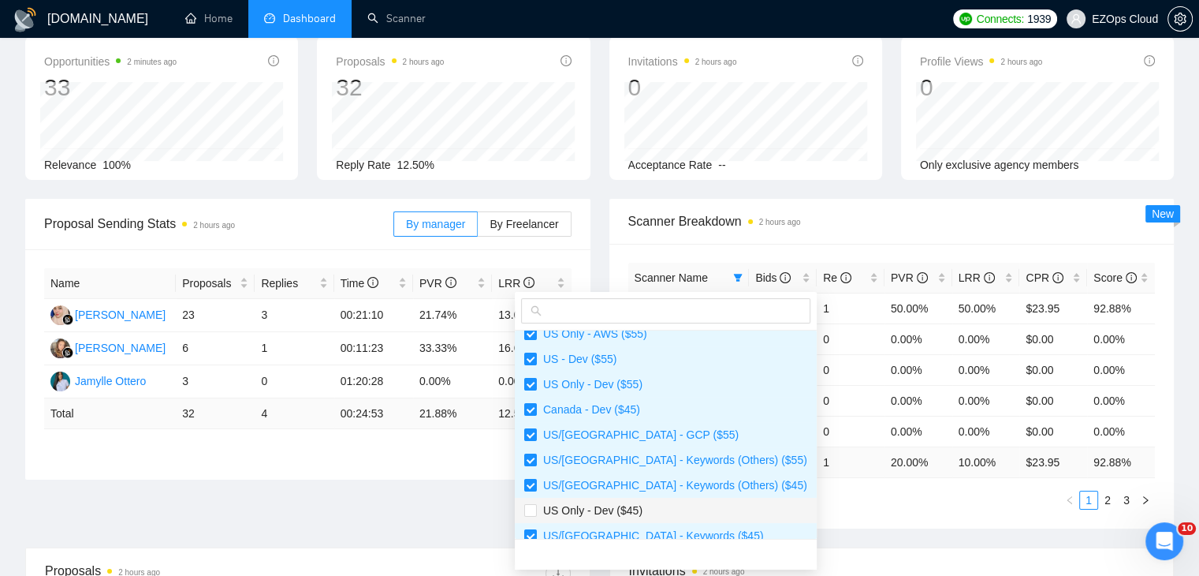
click at [659, 505] on span "US Only - Dev ($45)" at bounding box center [665, 510] width 283 height 17
checkbox input "true"
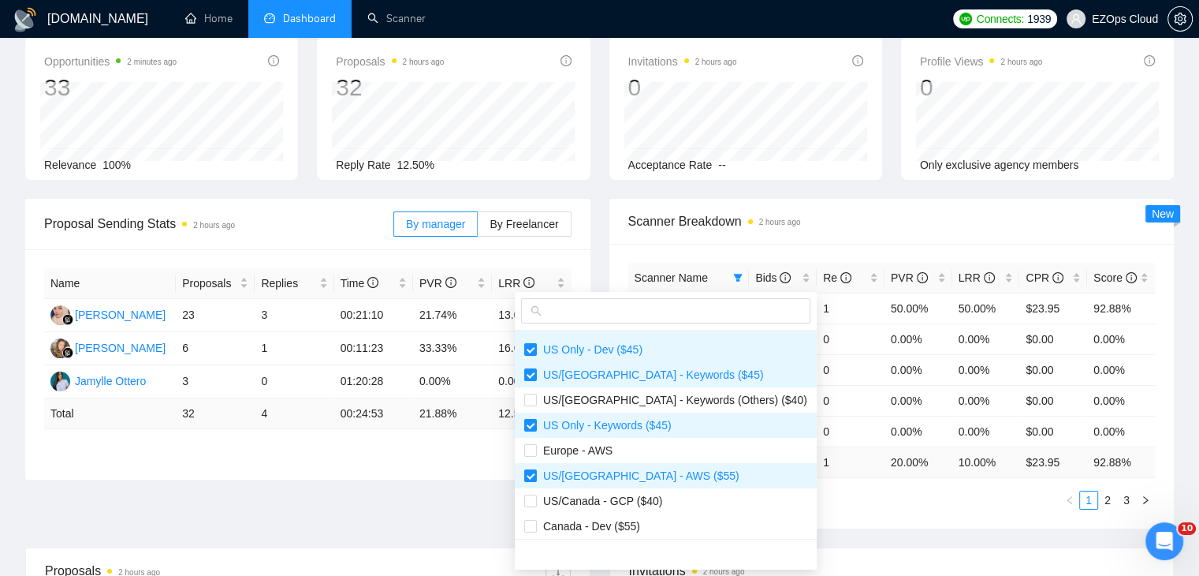
scroll to position [479, 0]
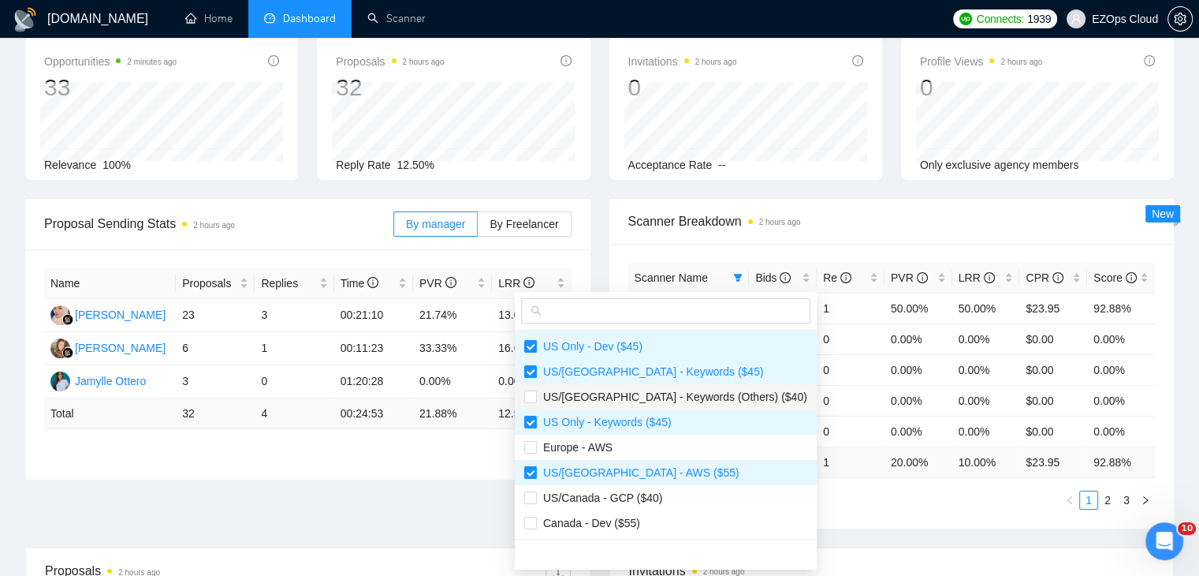
click at [640, 397] on span "US/Canada - Keywords (Others) ($40)" at bounding box center [672, 396] width 270 height 13
checkbox input "true"
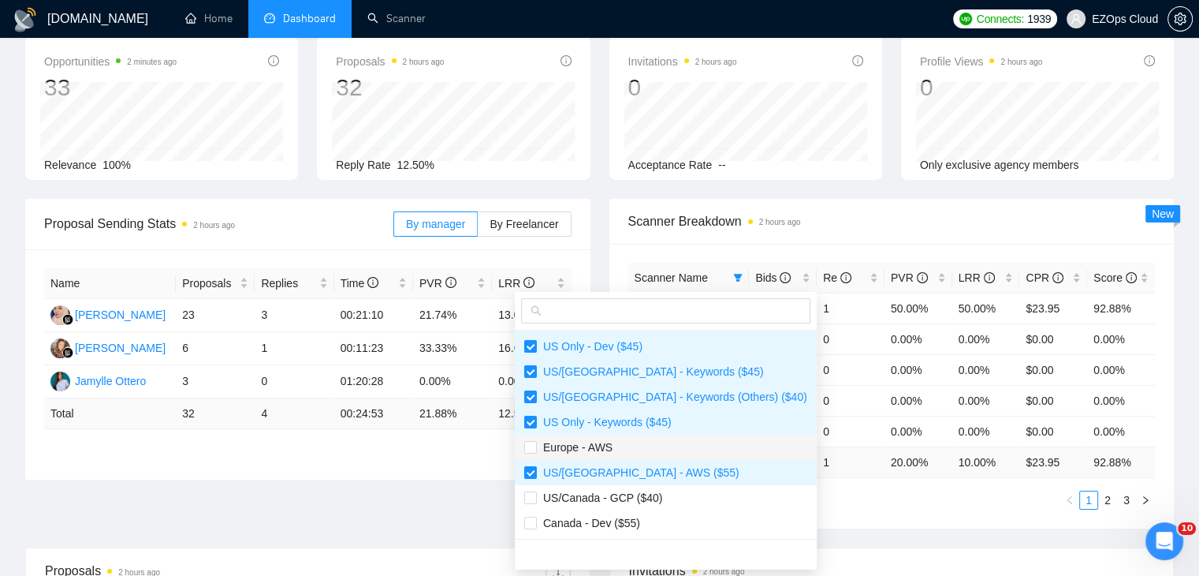
click at [651, 446] on span "Europe - AWS" at bounding box center [665, 446] width 283 height 17
checkbox input "true"
click at [662, 514] on span "Canada - Dev ($55)" at bounding box center [665, 522] width 283 height 17
checkbox input "true"
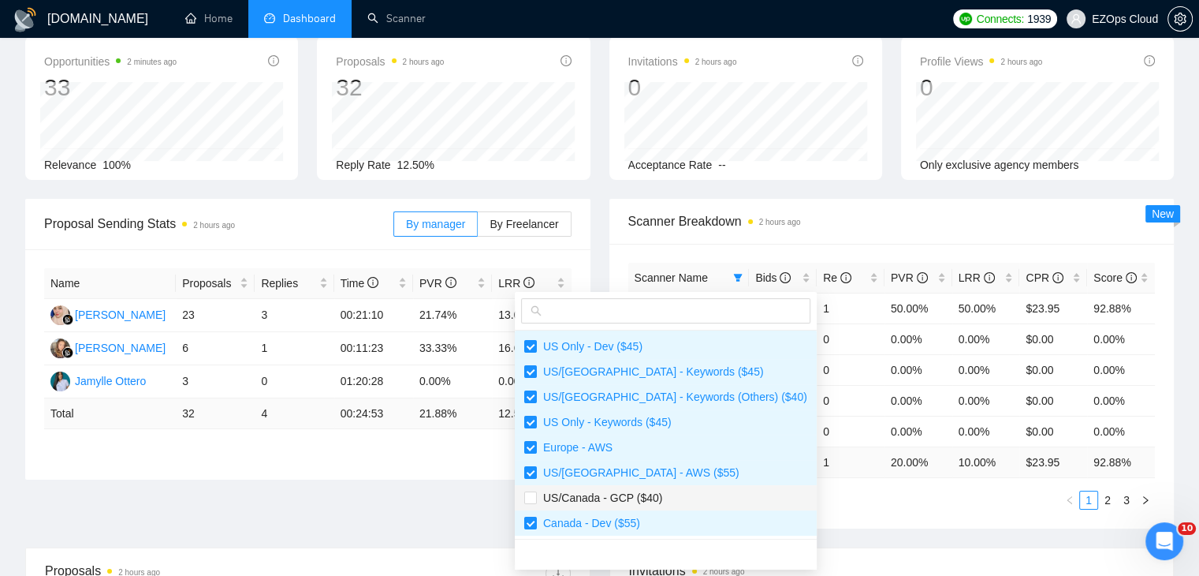
click at [633, 494] on span "US/Canada - GCP ($40)" at bounding box center [599, 497] width 125 height 13
checkbox input "true"
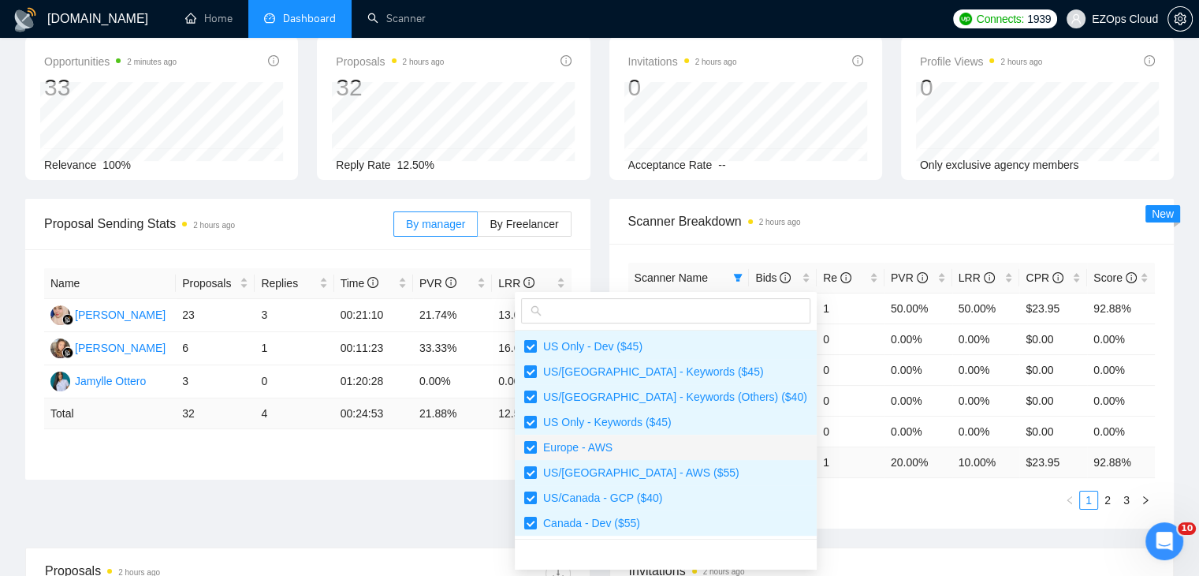
scroll to position [315, 0]
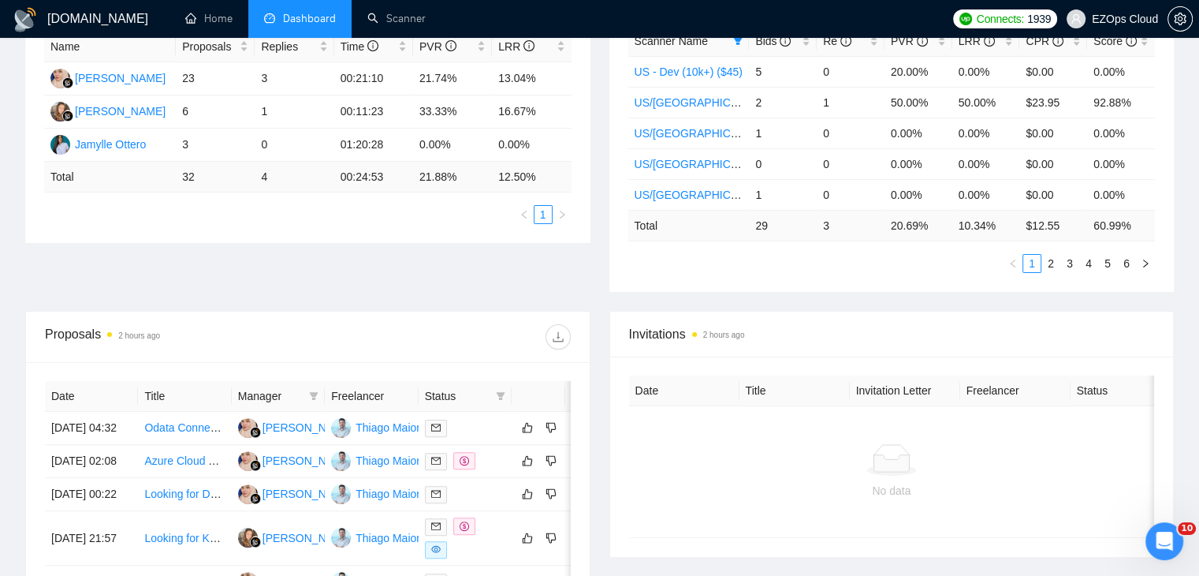
click at [838, 308] on div "Proposal Sending Stats 2 hours ago By manager By Freelancer Name Proposals Repl…" at bounding box center [600, 136] width 1168 height 349
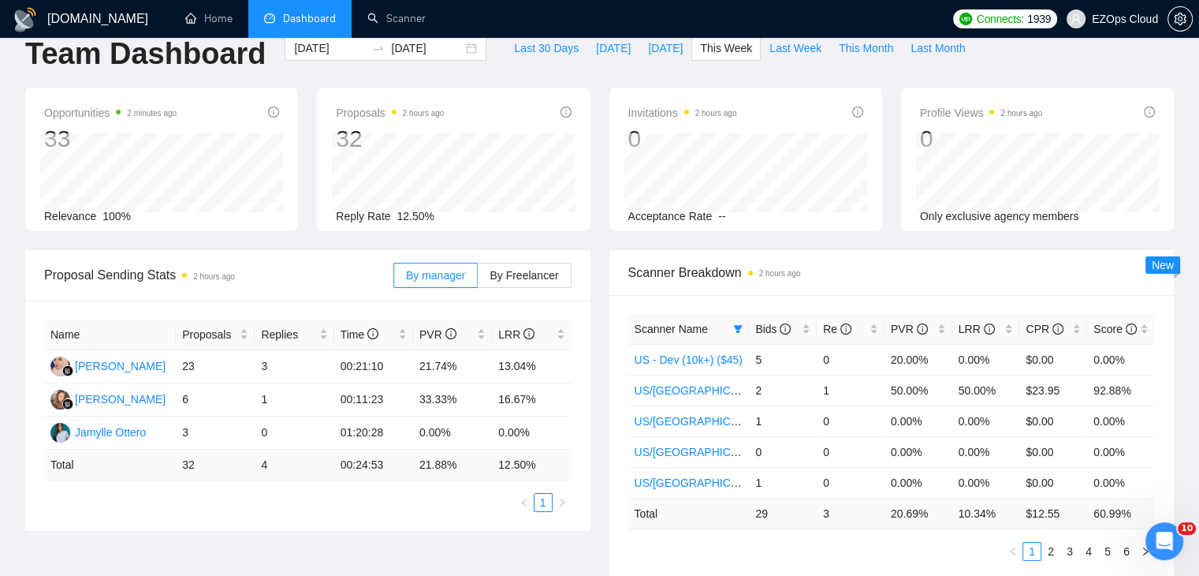
scroll to position [0, 0]
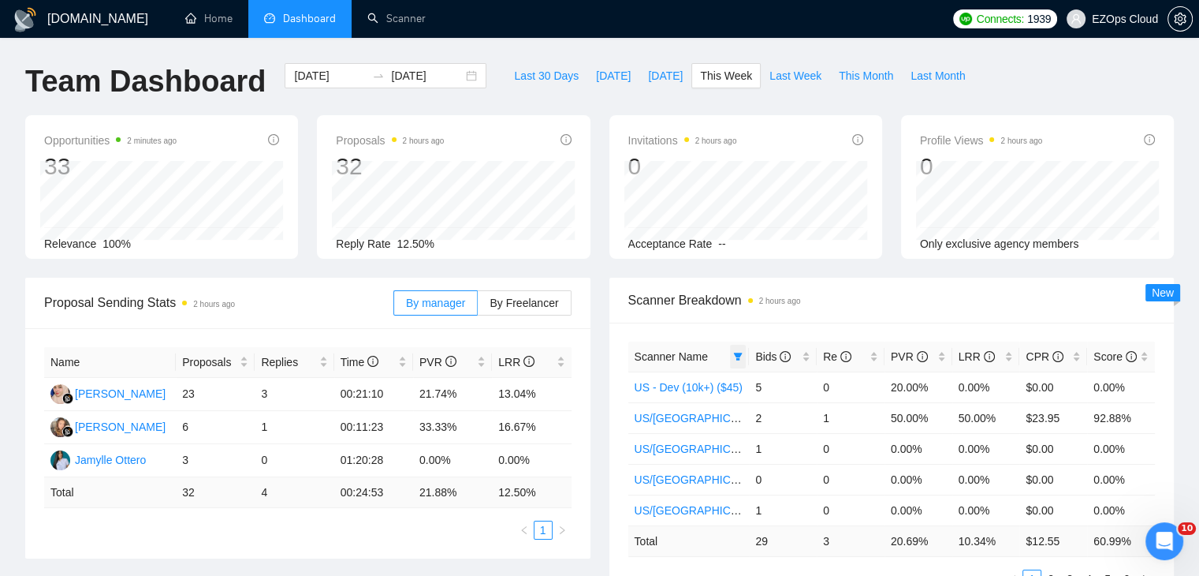
click at [738, 350] on span at bounding box center [738, 357] width 16 height 24
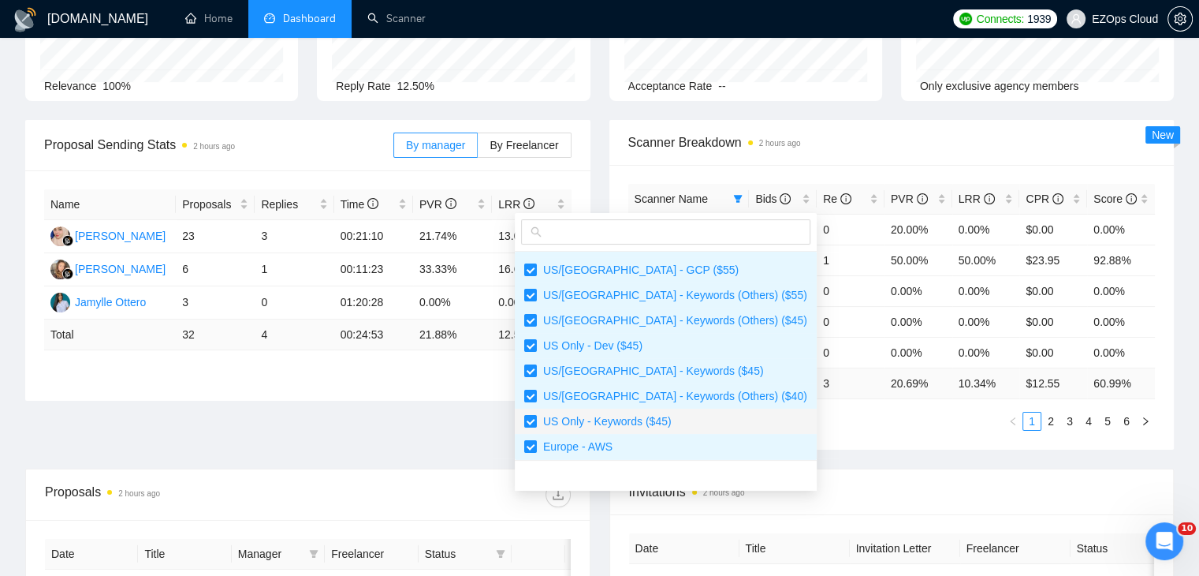
scroll to position [479, 0]
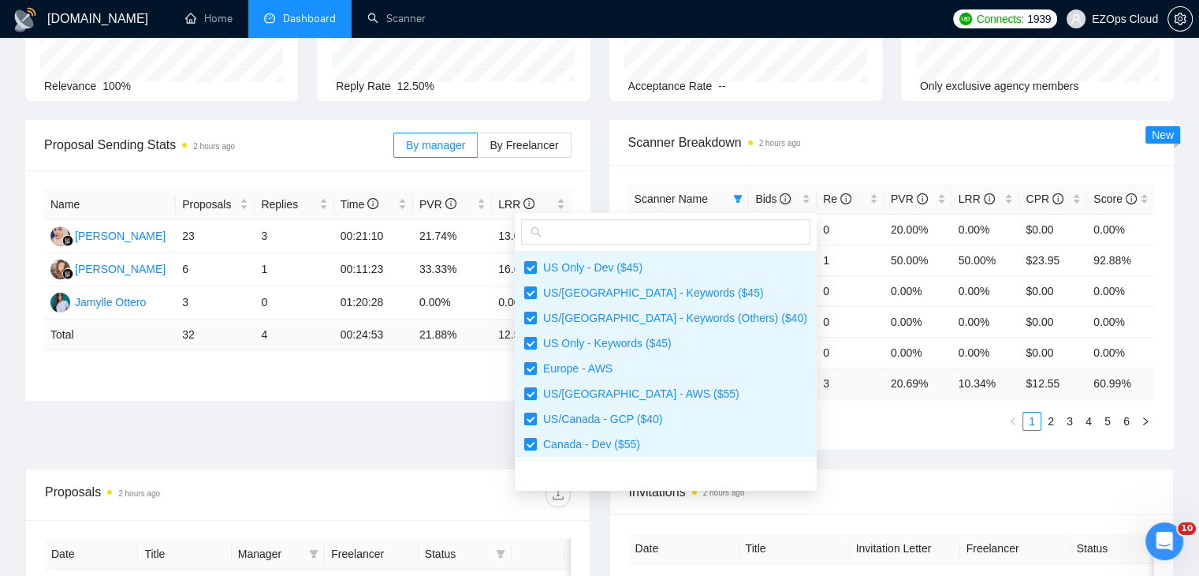
click at [800, 419] on ul "1 2 3 4 5 6" at bounding box center [893, 421] width 528 height 19
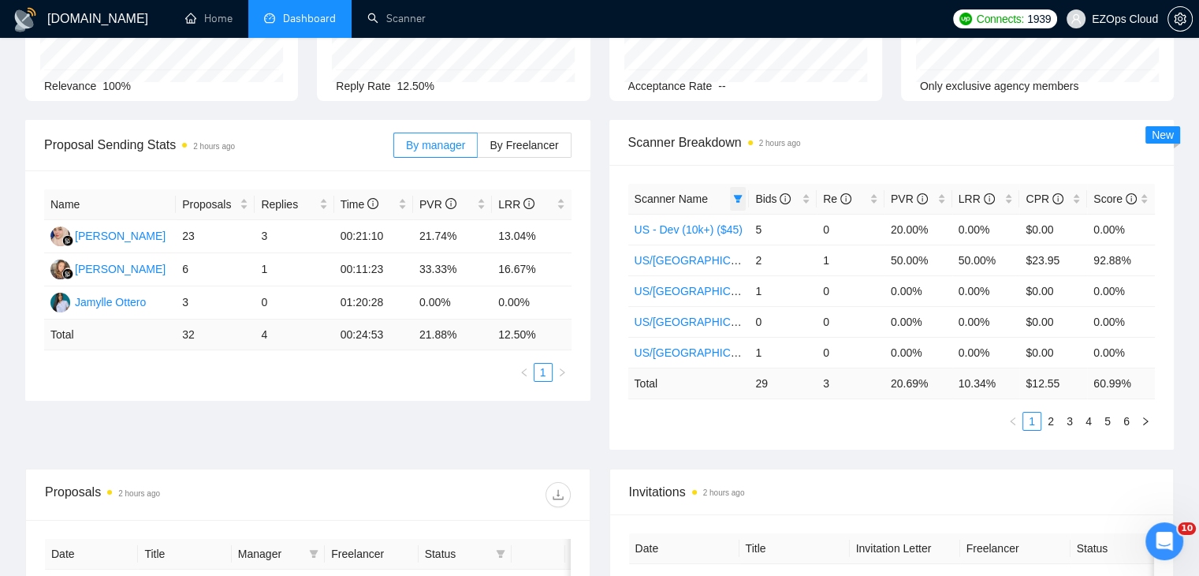
click at [738, 203] on span at bounding box center [738, 199] width 16 height 24
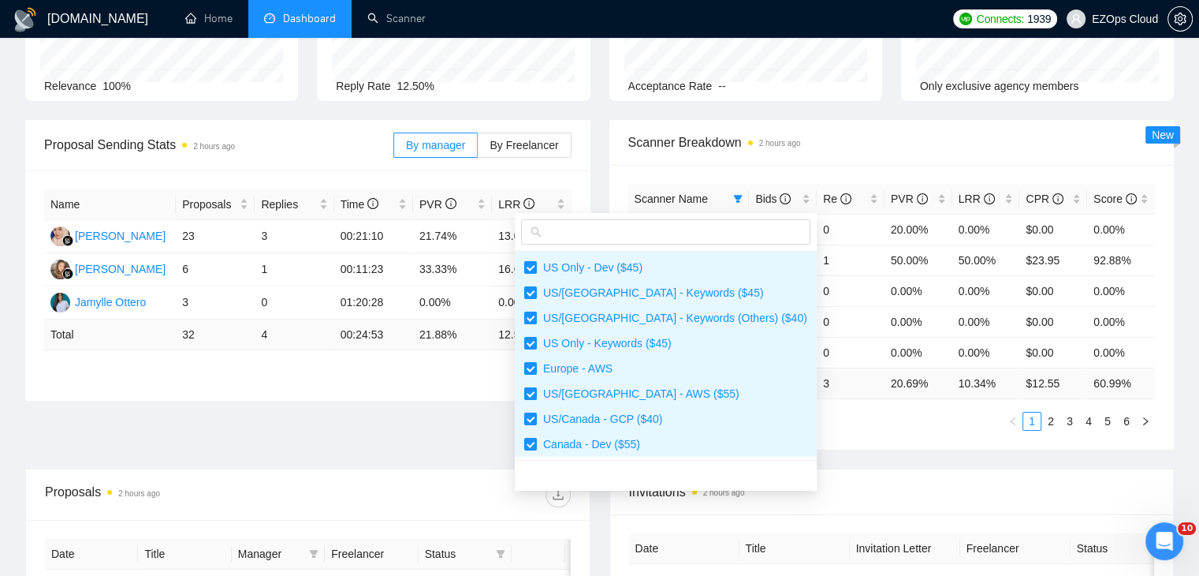
click at [817, 425] on ul "1 2 3 4 5 6" at bounding box center [893, 421] width 528 height 19
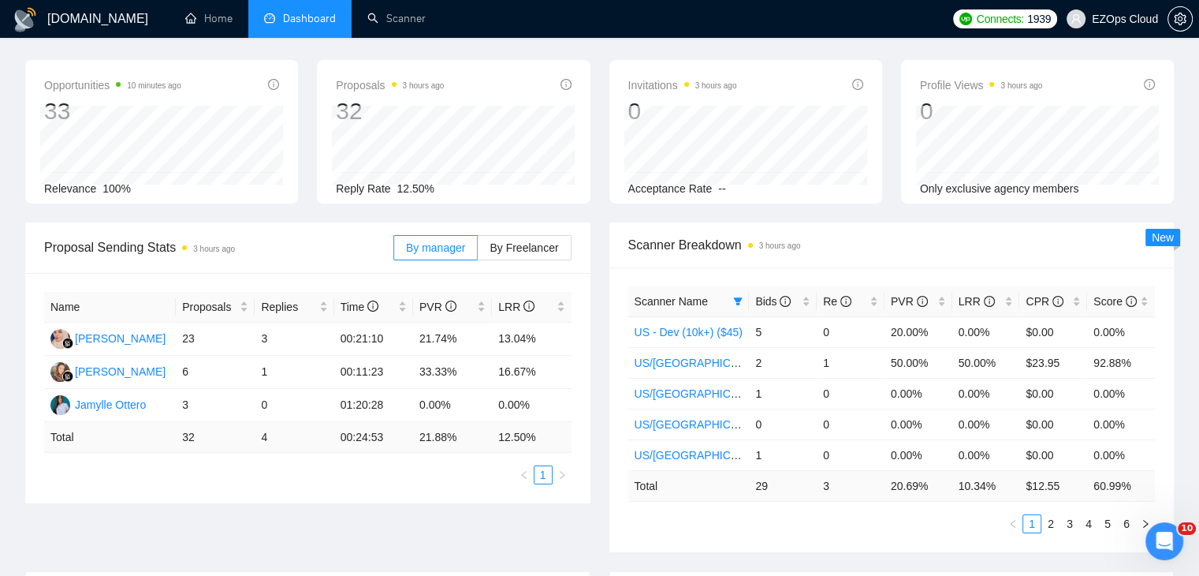
scroll to position [79, 0]
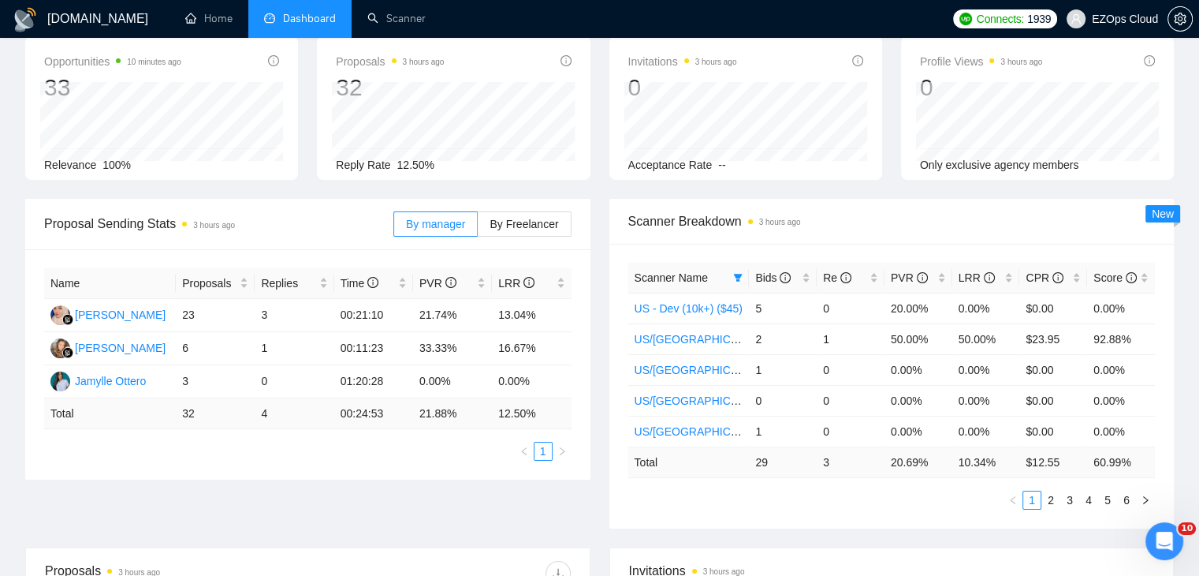
click at [608, 348] on div "Scanner Breakdown 3 hours ago Scanner Name Bids Re PVR LRR CPR Score US - Dev (…" at bounding box center [892, 364] width 584 height 330
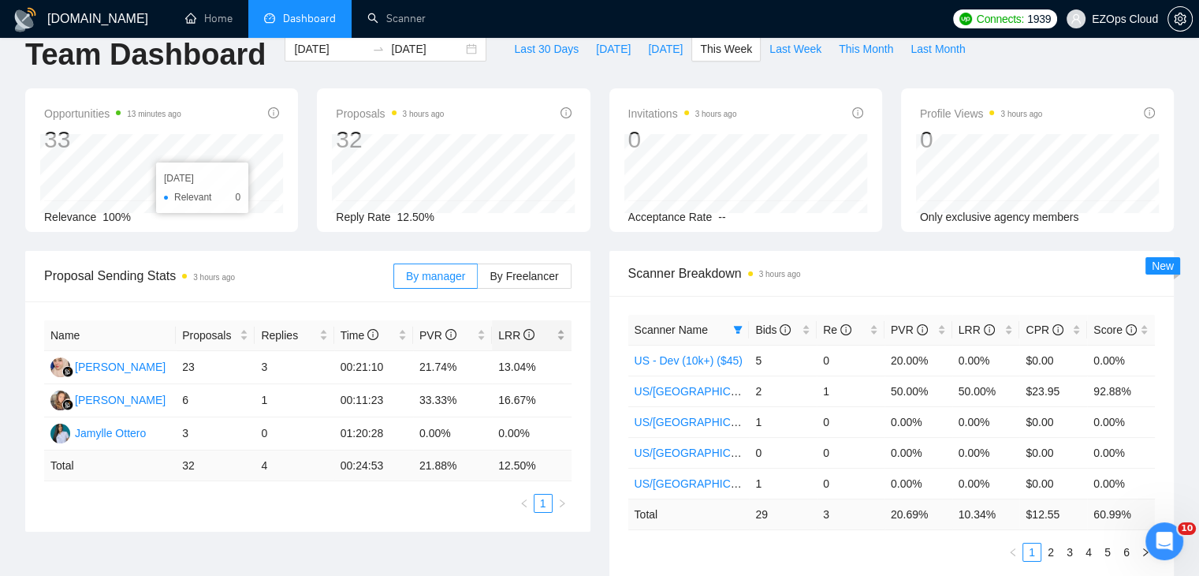
scroll to position [0, 0]
